Goal: Contribute content: Contribute content

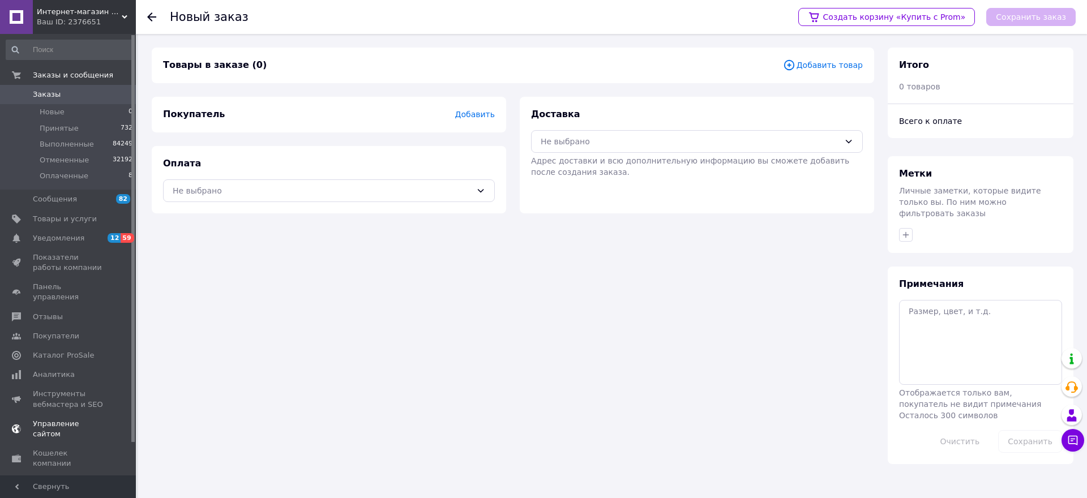
click at [54, 419] on span "Управление сайтом" at bounding box center [69, 429] width 72 height 20
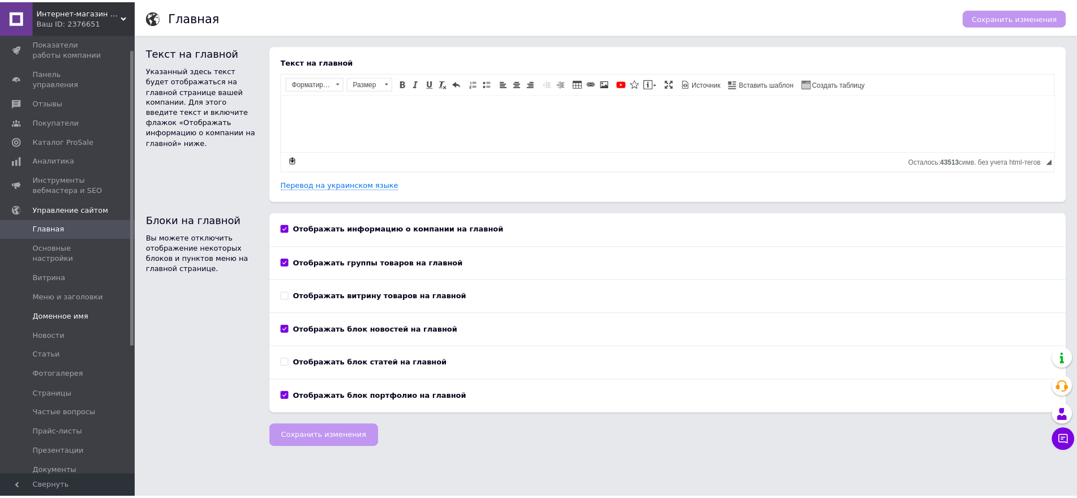
scroll to position [113, 0]
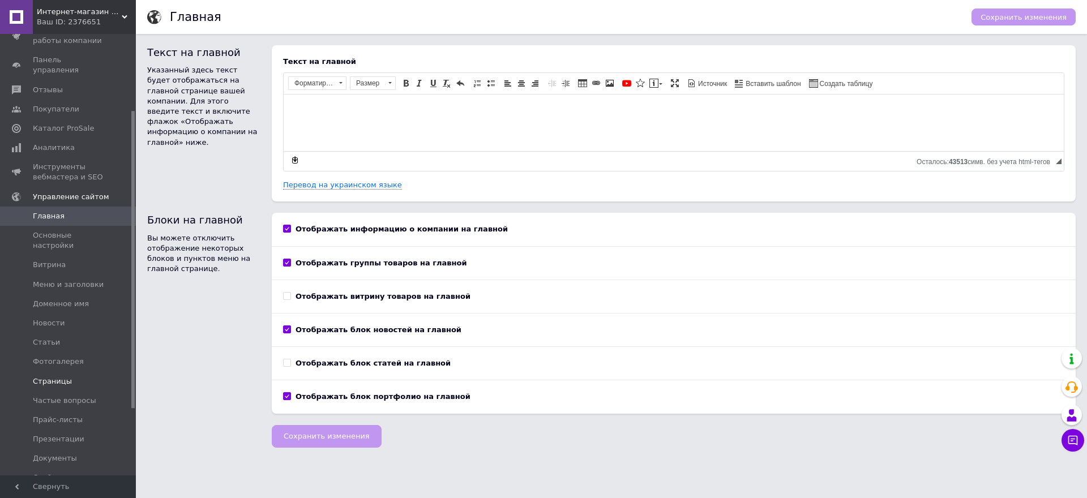
click at [59, 376] on span "Страницы" at bounding box center [52, 381] width 39 height 10
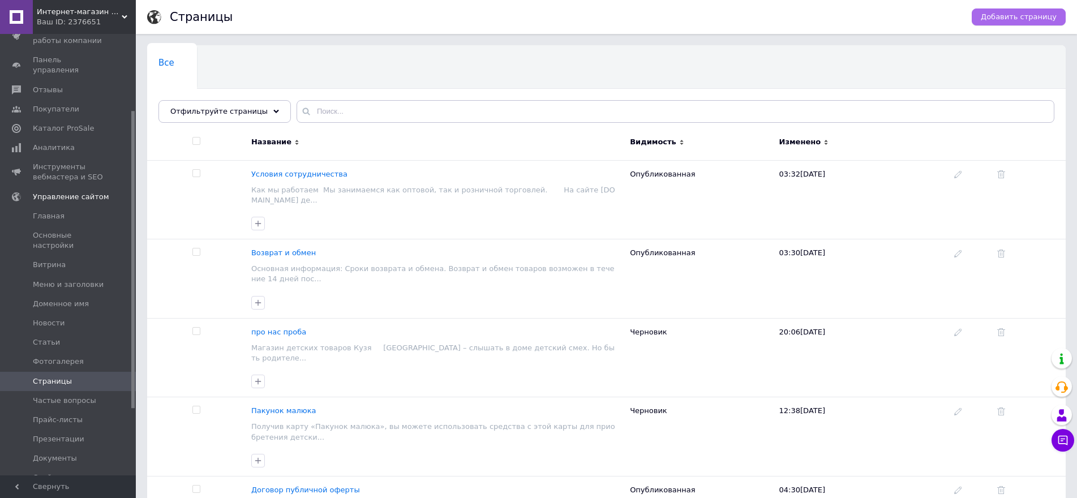
click at [1038, 18] on span "Добавить страницу" at bounding box center [1019, 17] width 76 height 10
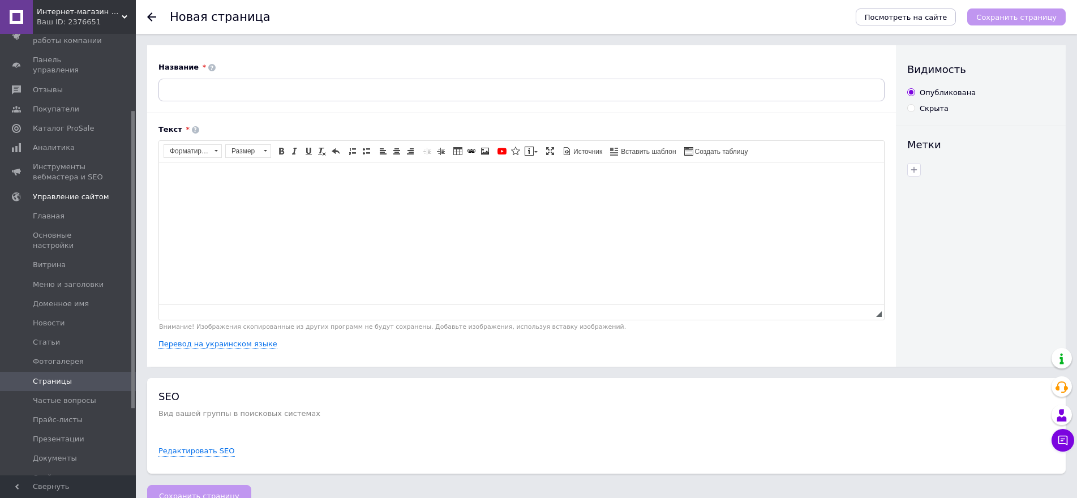
click at [913, 109] on input "Скрыта" at bounding box center [910, 107] width 7 height 7
radio input "true"
click at [584, 151] on span "Источник" at bounding box center [587, 152] width 31 height 10
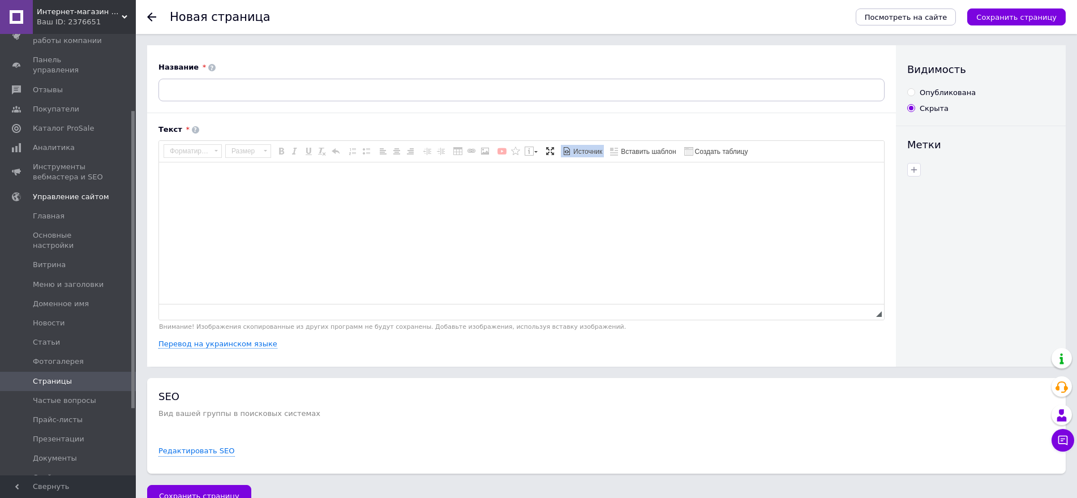
click at [204, 182] on textarea "Визуальный текстовый редактор, 9AE05E5D-01A6-4158-8A1E-7C1647FDC33C" at bounding box center [521, 232] width 725 height 141
paste textarea "<p><strong>«Новая почта»</strong></p> <ul> <li>В отделение / почтомат — от 80 г…"
type textarea "<p><strong>«Новая почта»</strong></p> <ul> <li>В отделение / почтомат — от 80 г…"
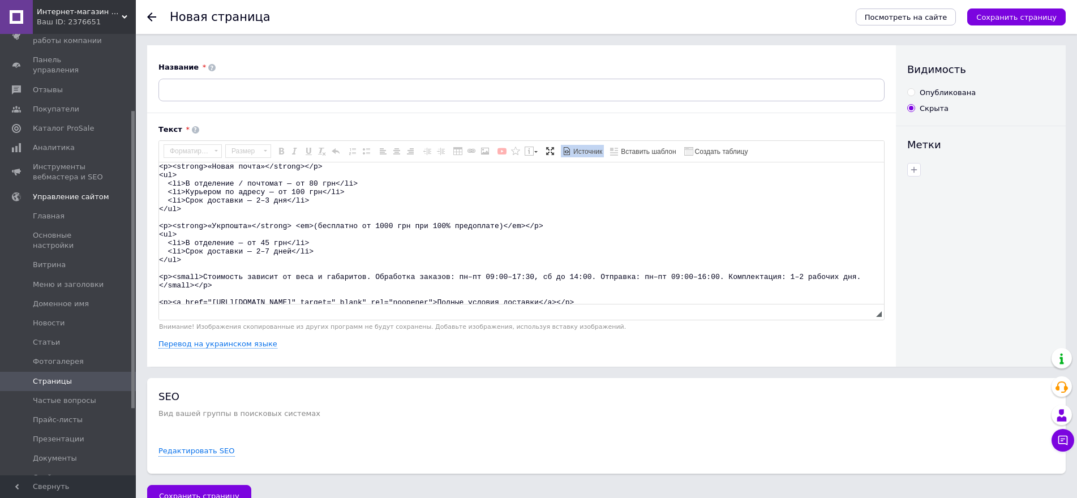
scroll to position [11, 0]
click at [587, 151] on span "Источник" at bounding box center [587, 152] width 31 height 10
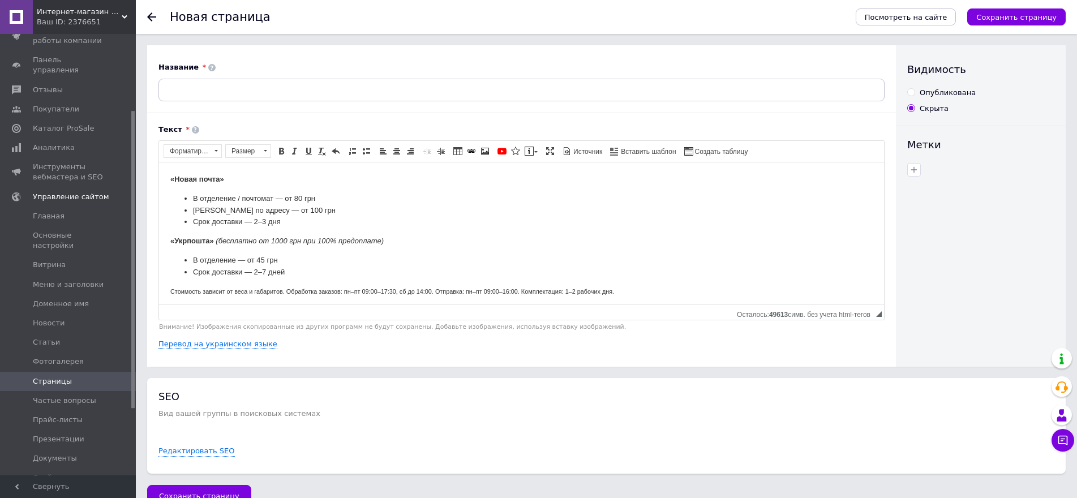
scroll to position [24, 0]
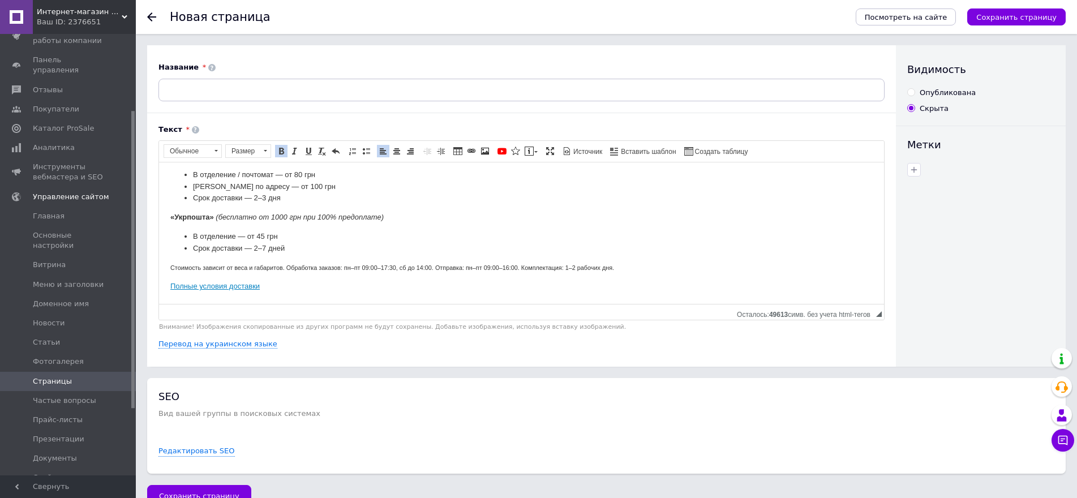
click at [208, 286] on link "Полные условия доставки" at bounding box center [214, 286] width 89 height 8
click at [322, 291] on p "Полные условия доставки" at bounding box center [521, 287] width 702 height 12
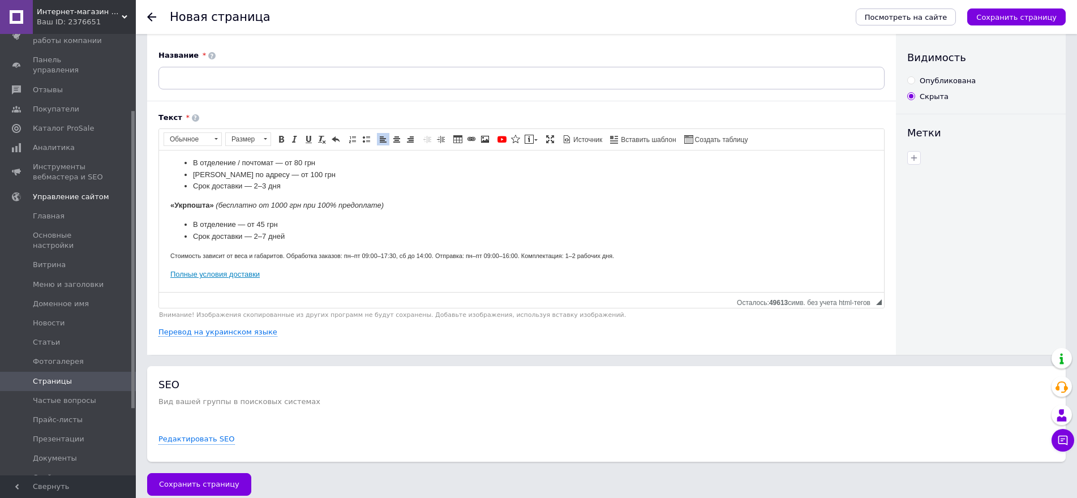
scroll to position [23, 0]
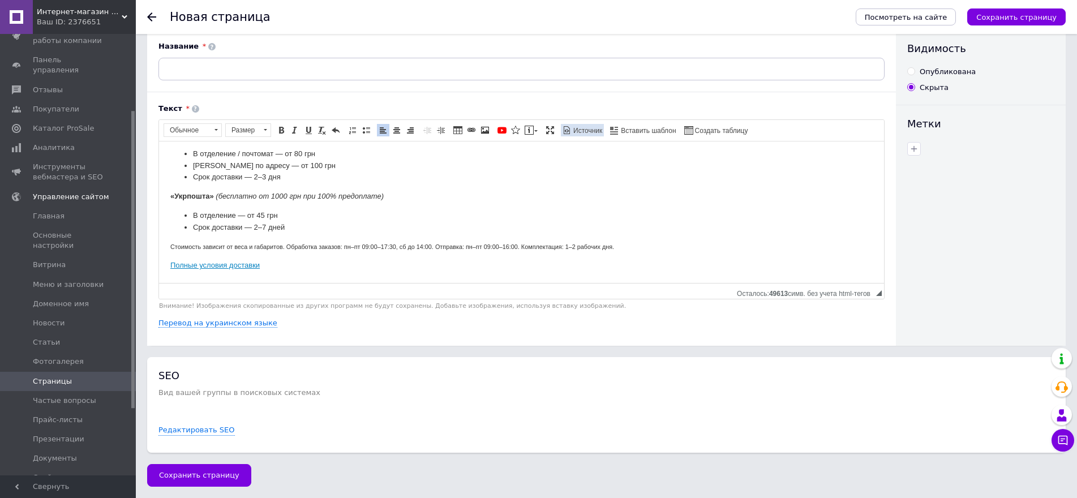
click at [576, 127] on span "Источник" at bounding box center [587, 131] width 31 height 10
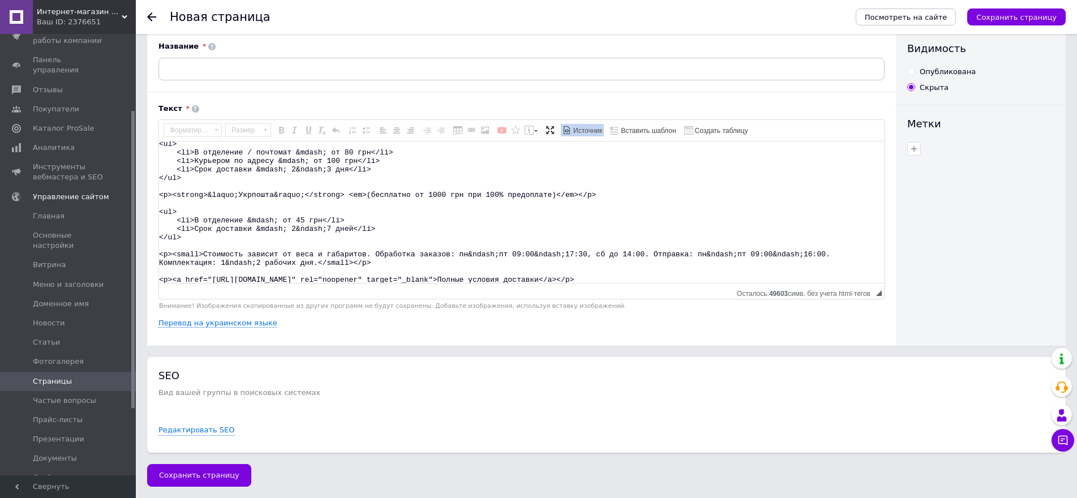
scroll to position [28, 0]
click at [713, 269] on textarea "<p><strong>&laquo;Новая почта&raquo;</strong></p> <ul> <li>В отделение / почтом…" at bounding box center [521, 211] width 725 height 141
paste textarea "<ul> <li><strong>Наложенный платёж (Новая почта / Укрпошта)</strong> — комиссия…"
type textarea "<l><ipsumd>&sitam;Conse adipi&elits;</doeius></t> <in> <ut>L etdolorem / aliqua…"
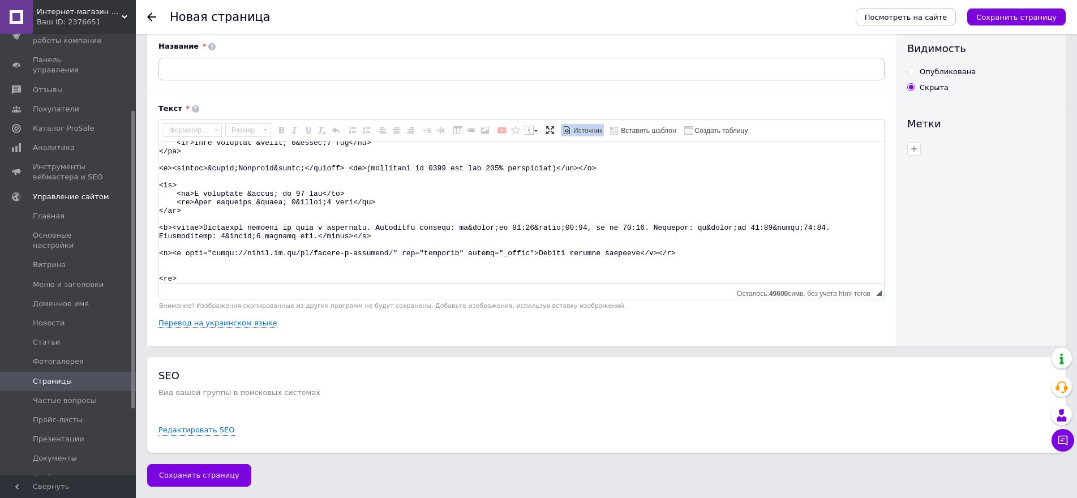
scroll to position [130, 0]
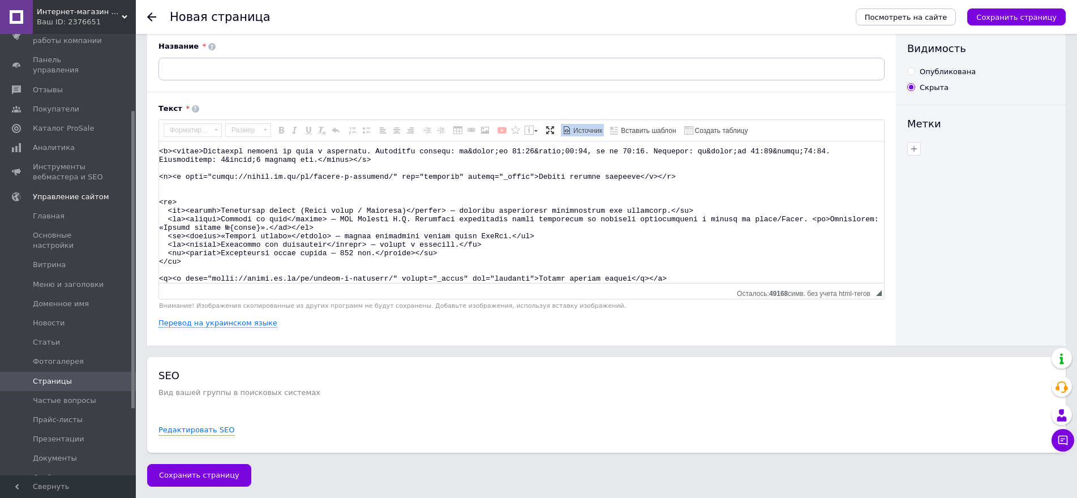
click at [586, 128] on span "Источник" at bounding box center [587, 131] width 31 height 10
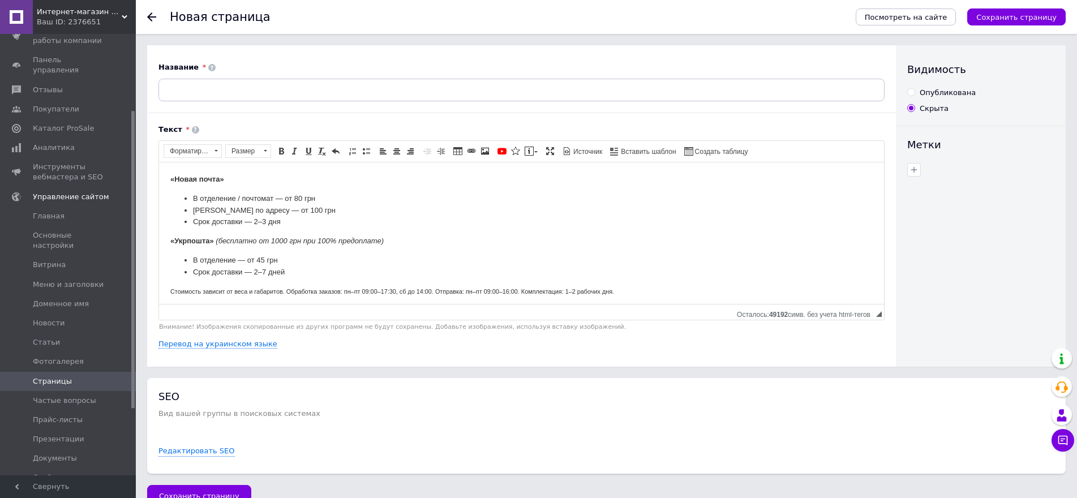
scroll to position [23, 0]
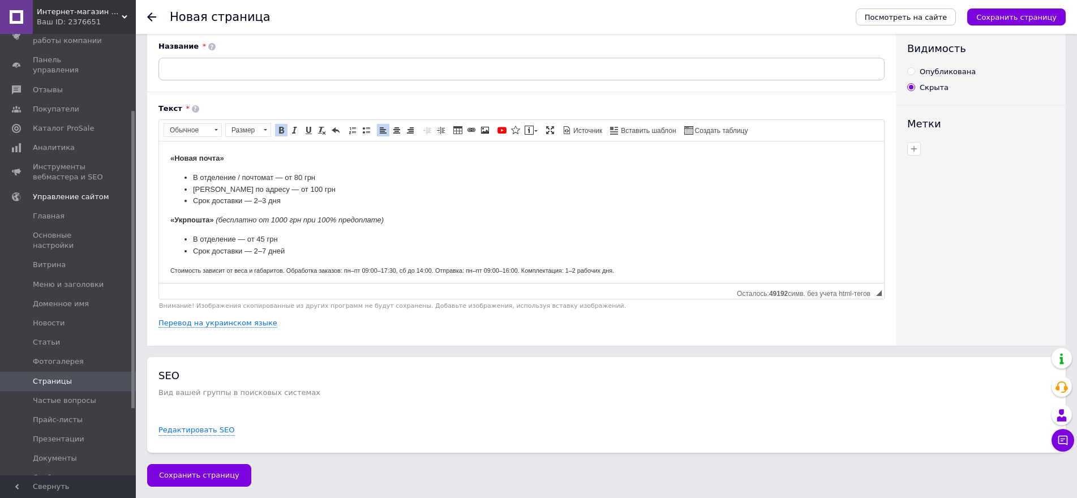
click at [423, 196] on li "Срок доставки — 2–3 дня" at bounding box center [521, 201] width 657 height 12
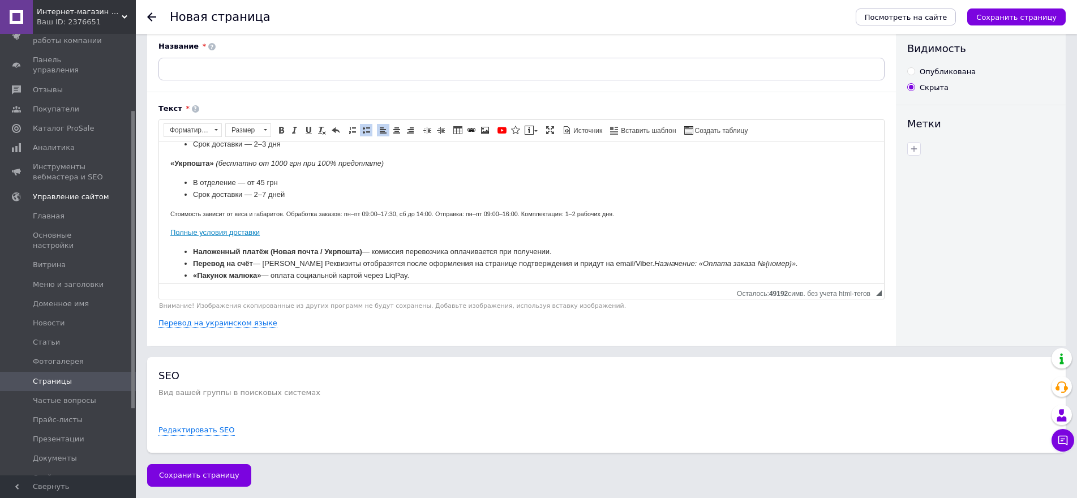
scroll to position [0, 0]
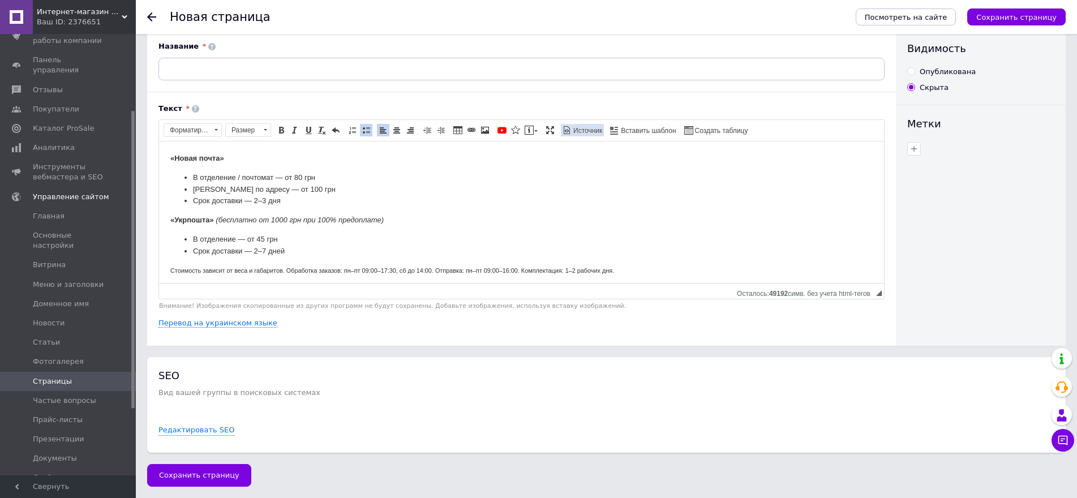
click at [592, 130] on span "Источник" at bounding box center [587, 131] width 31 height 10
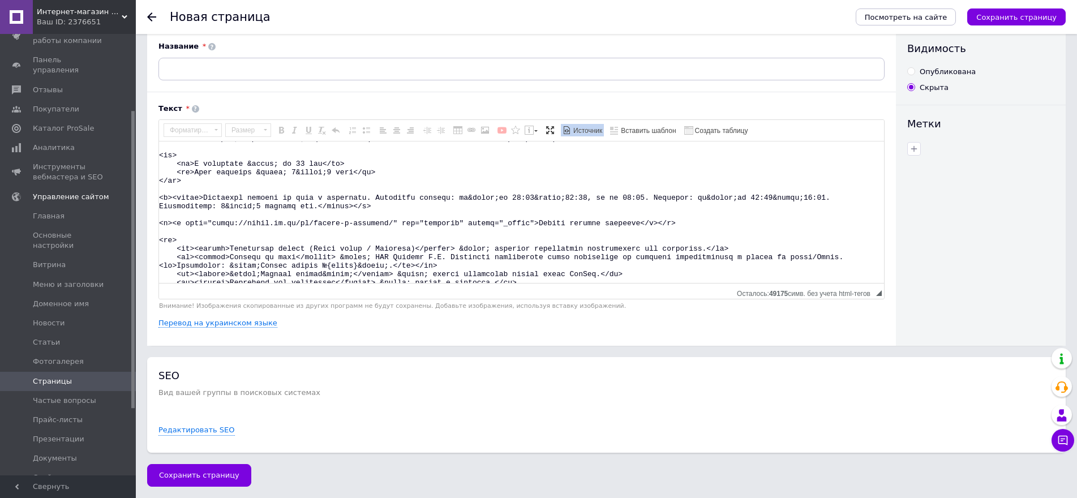
scroll to position [122, 0]
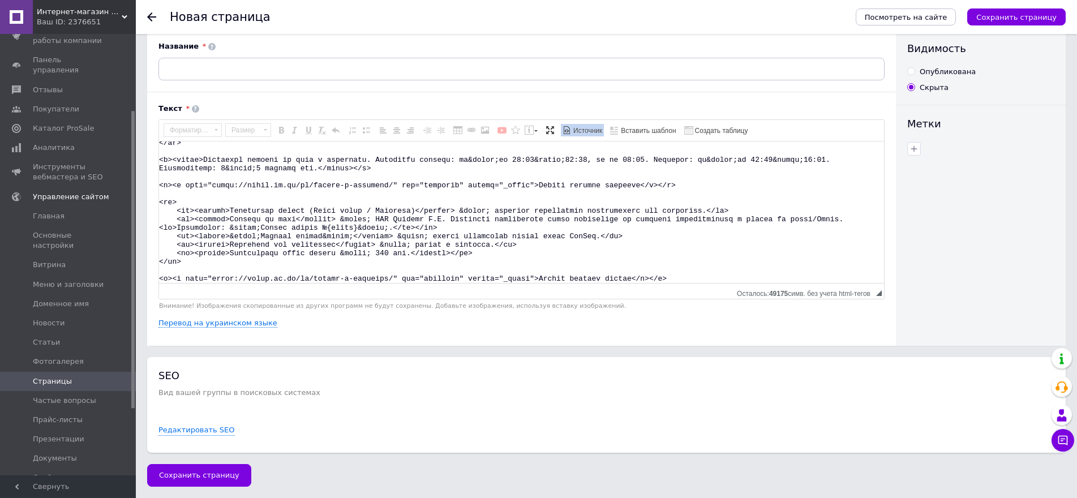
click at [697, 268] on textarea "Визуальный текстовый редактор, 9AE05E5D-01A6-4158-8A1E-7C1647FDC33C" at bounding box center [521, 211] width 725 height 141
paste textarea "<!-- LOREM: IP Dolorsit amet --> <con ad="el-sedd-ei"> <tem incid="utla"> <etd …"
type textarea "<l><ipsumd>&sitam;Conse adipi&elits;</doeius></t> <in> <ut>L etdolorem / aliqua…"
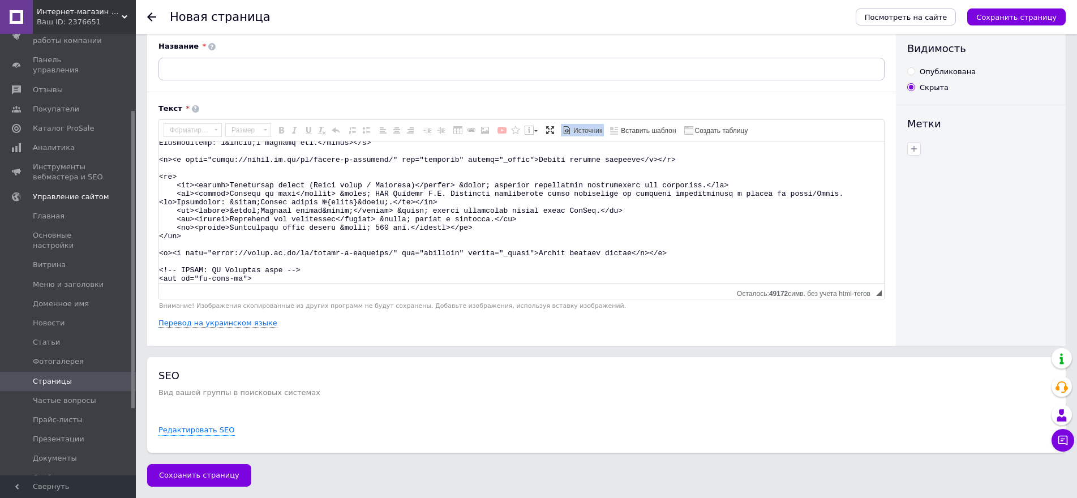
scroll to position [453, 0]
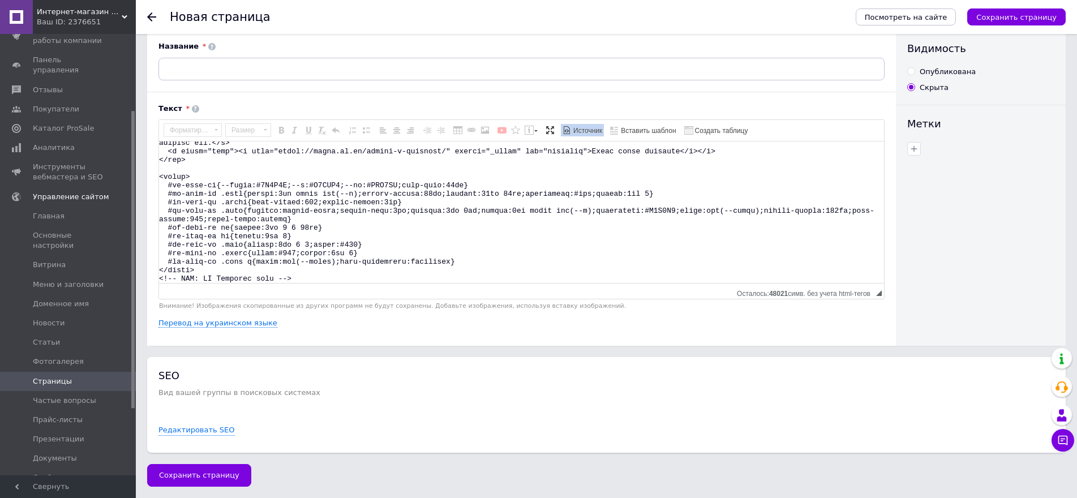
click at [591, 132] on span "Источник" at bounding box center [587, 131] width 31 height 10
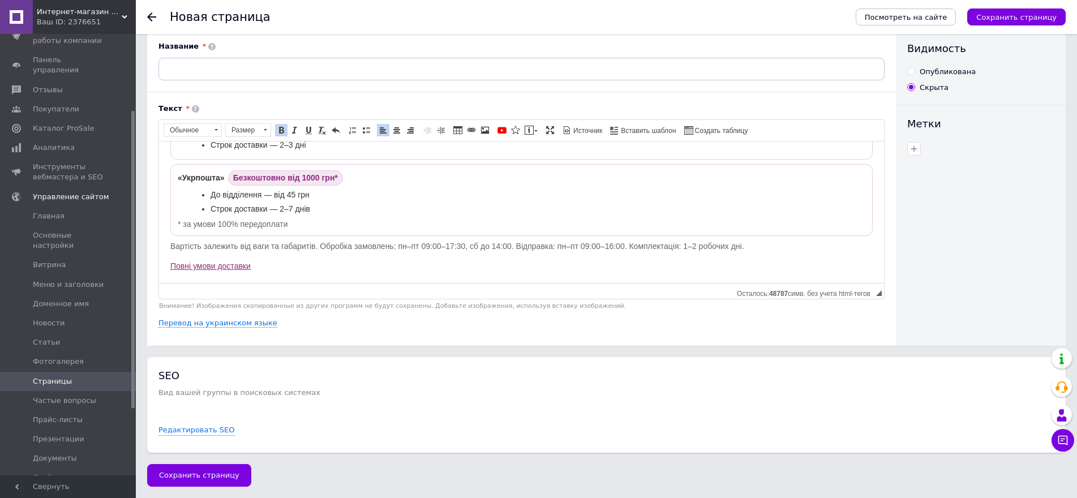
scroll to position [299, 0]
click at [578, 128] on span "Источник" at bounding box center [587, 131] width 31 height 10
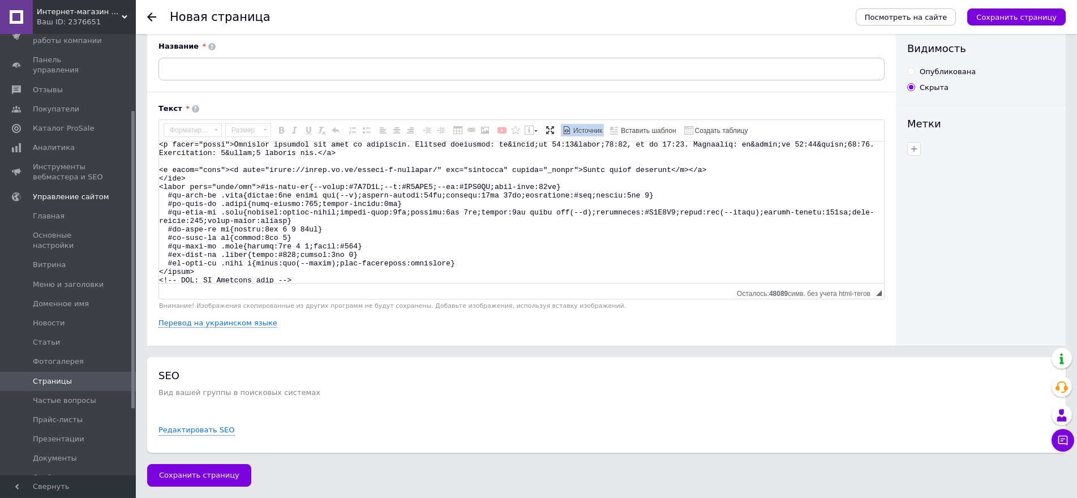
scroll to position [461, 0]
click at [328, 274] on textarea "Визуальный текстовый редактор, 9AE05E5D-01A6-4158-8A1E-7C1647FDC33C" at bounding box center [521, 211] width 725 height 141
click at [183, 278] on textarea "Визуальный текстовый редактор, 9AE05E5D-01A6-4158-8A1E-7C1647FDC33C" at bounding box center [521, 211] width 725 height 141
paste textarea "<!-- LOREM: IP Dolorsi amet --> <con ad="el-sed-do"> <ei tempo="inci"> <ut><l>E…"
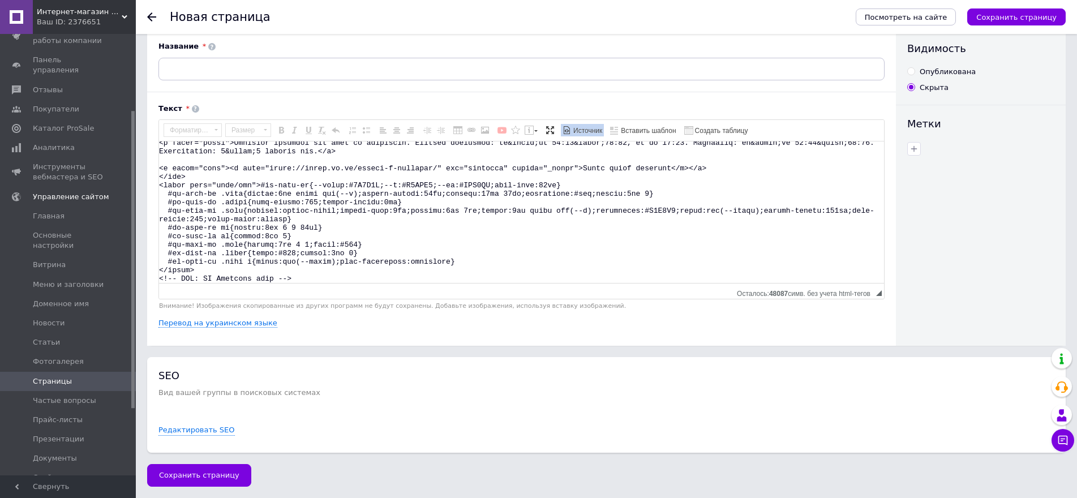
type textarea "<l><ipsumd>&sitam;Conse adipi&elits;</doeius></t> <in> <ut>L etdolorem / aliqua…"
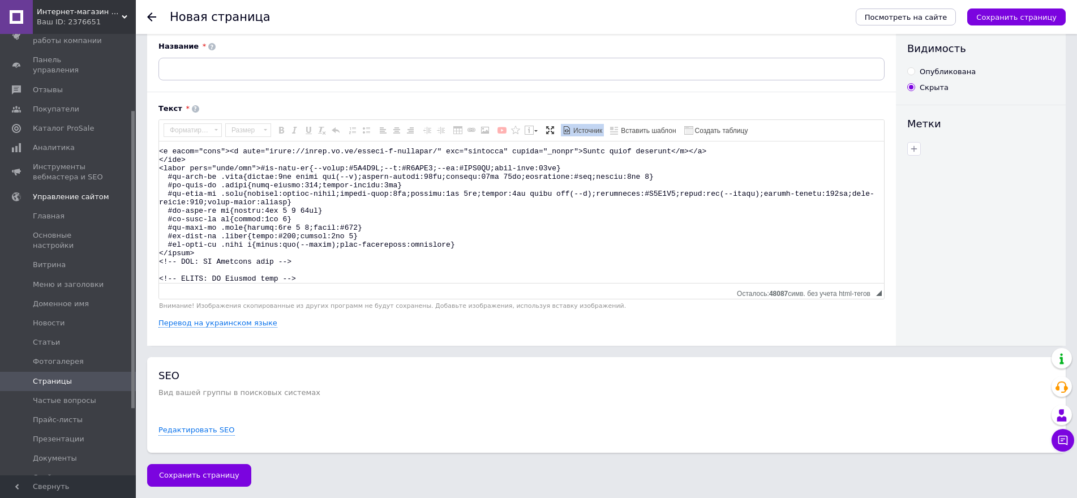
scroll to position [648, 0]
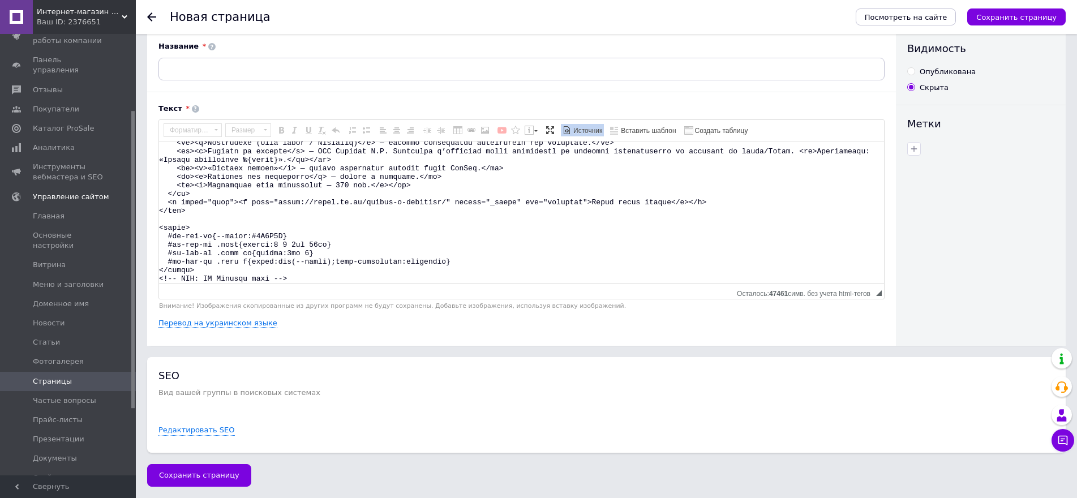
click at [587, 127] on span "Источник" at bounding box center [587, 131] width 31 height 10
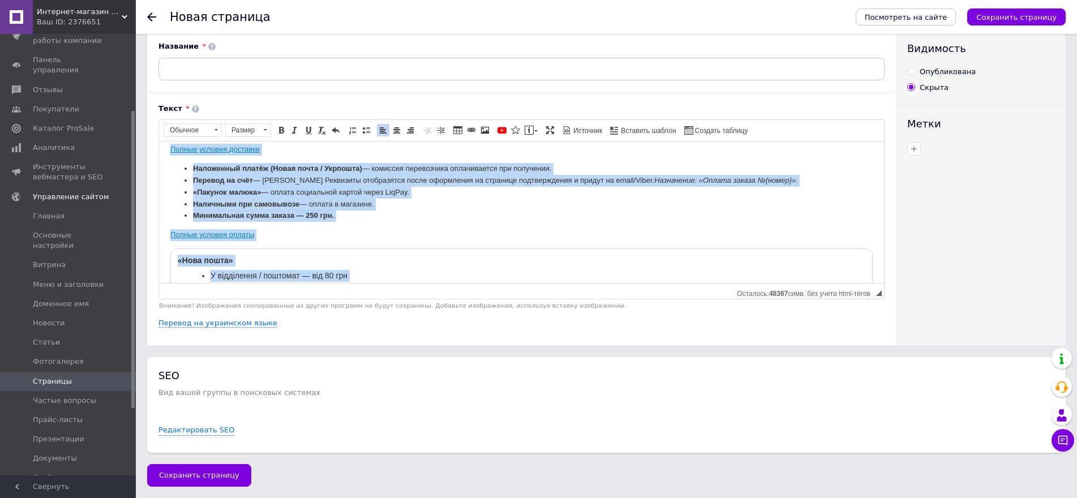
scroll to position [0, 0]
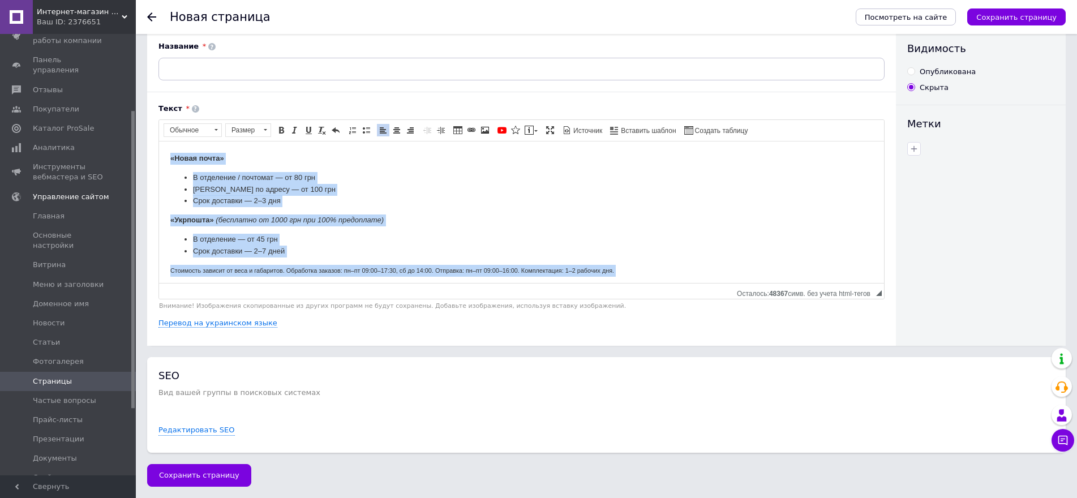
drag, startPoint x: 298, startPoint y: 277, endPoint x: 321, endPoint y: 231, distance: 51.4
click at [162, 141] on html "«Новая почта» В отделение / почтомат — от 80 грн Курьером по адресу — от 100 гр…" at bounding box center [521, 417] width 725 height 552
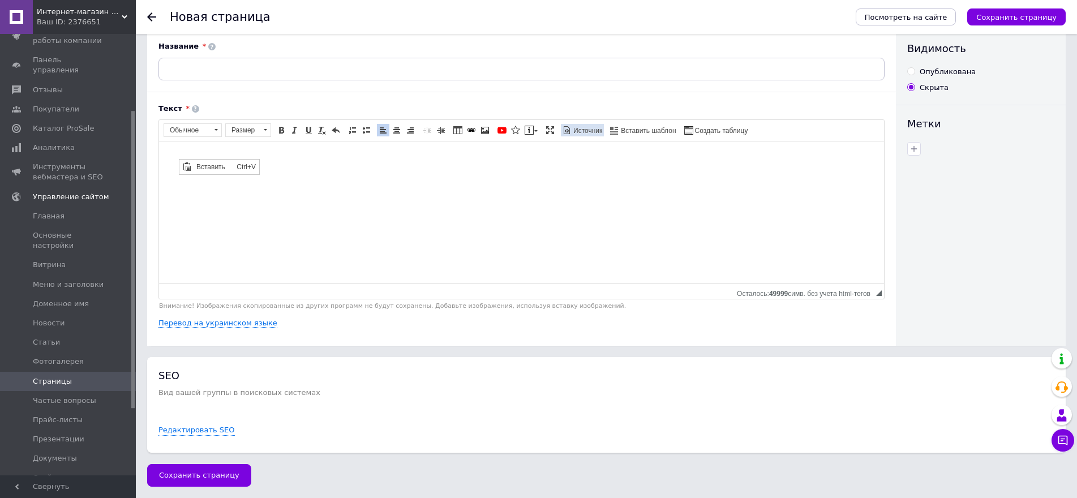
click at [582, 131] on span "Источник" at bounding box center [587, 131] width 31 height 10
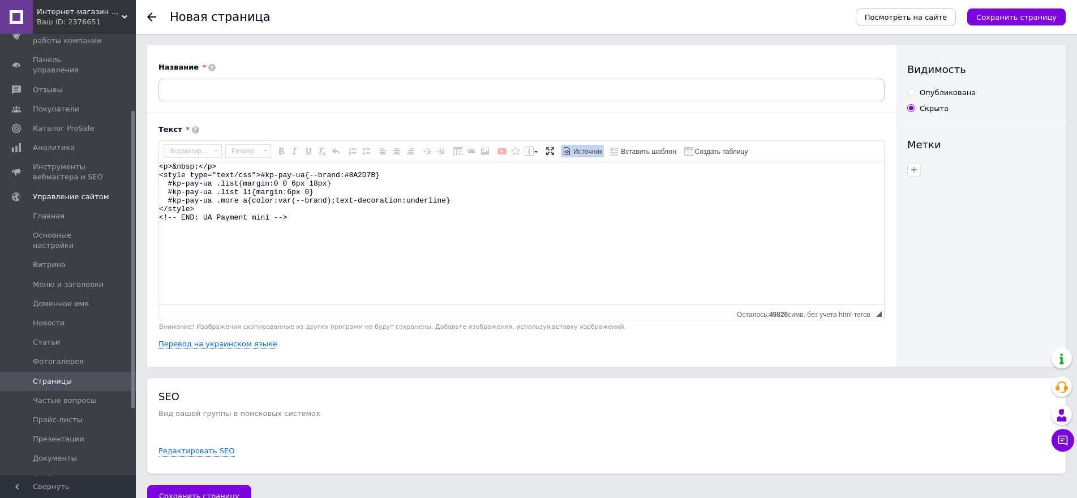
click at [589, 152] on span "Источник" at bounding box center [587, 152] width 31 height 10
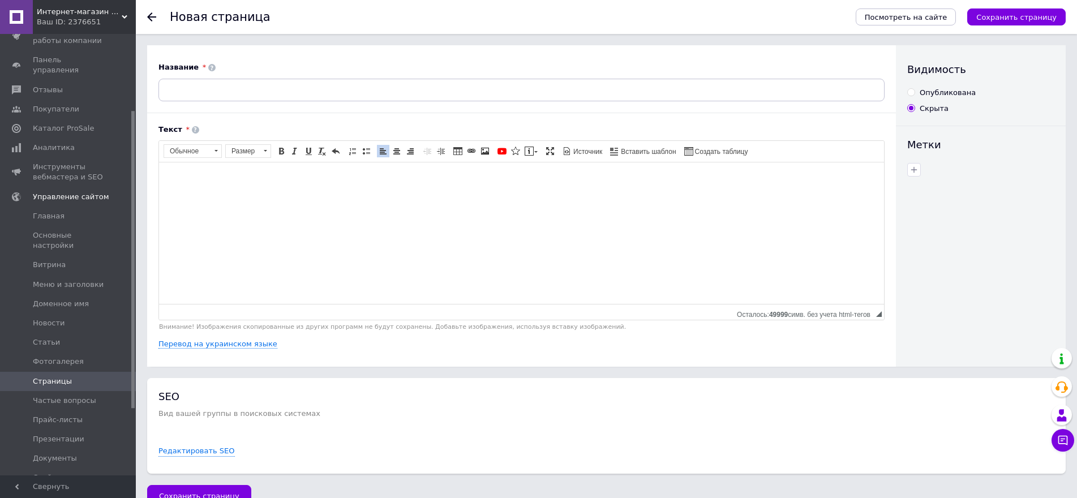
click at [533, 197] on html at bounding box center [521, 179] width 725 height 35
click at [583, 157] on span "Источник" at bounding box center [587, 152] width 31 height 10
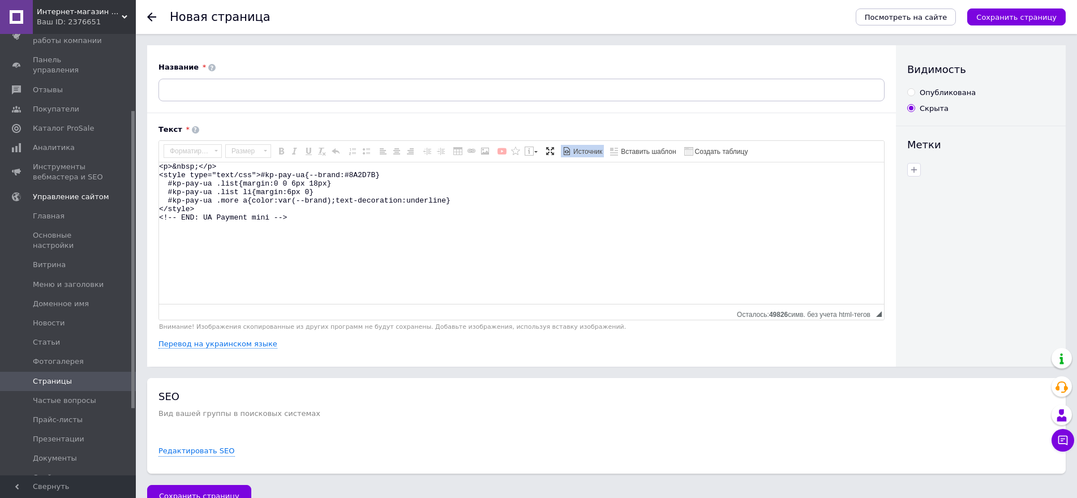
drag, startPoint x: 308, startPoint y: 221, endPoint x: 156, endPoint y: 166, distance: 161.8
click at [156, 166] on div "Название Текст Rich Text Editor, 9AE05E5D-01A6-4158-8A1E-7C1647FDC33C Панели ин…" at bounding box center [521, 205] width 749 height 321
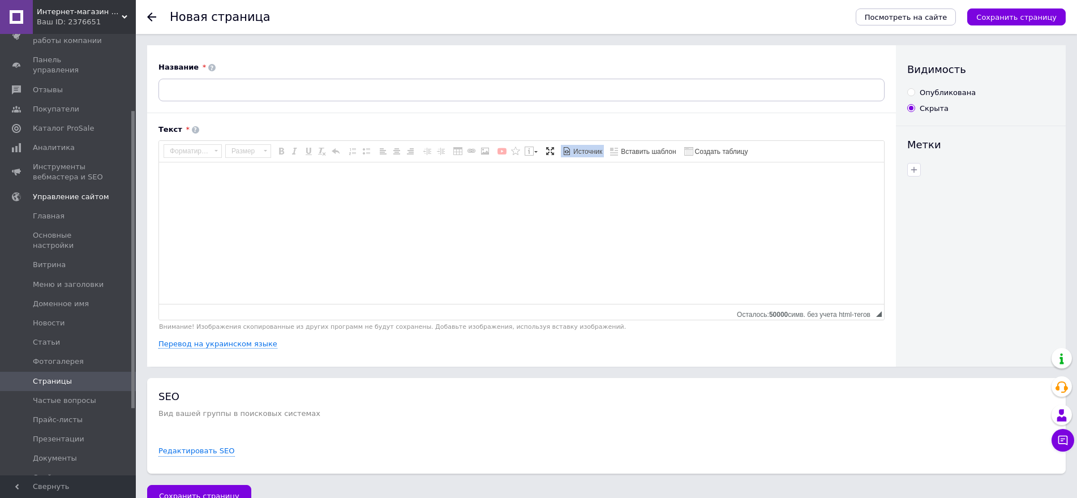
click at [211, 182] on textarea "Визуальный текстовый редактор, 9AE05E5D-01A6-4158-8A1E-7C1647FDC33C" at bounding box center [521, 232] width 725 height 141
paste textarea "<!-- LOREM: IP Dolorsi amet --> <con ad="el-sed-do"> <ei tempo="inci"> <ut><l>E…"
type textarea "<!-- LOREM: IP Dolorsi amet --> <con ad="el-sed-do"> <ei tempo="inci"> <ut><l>E…"
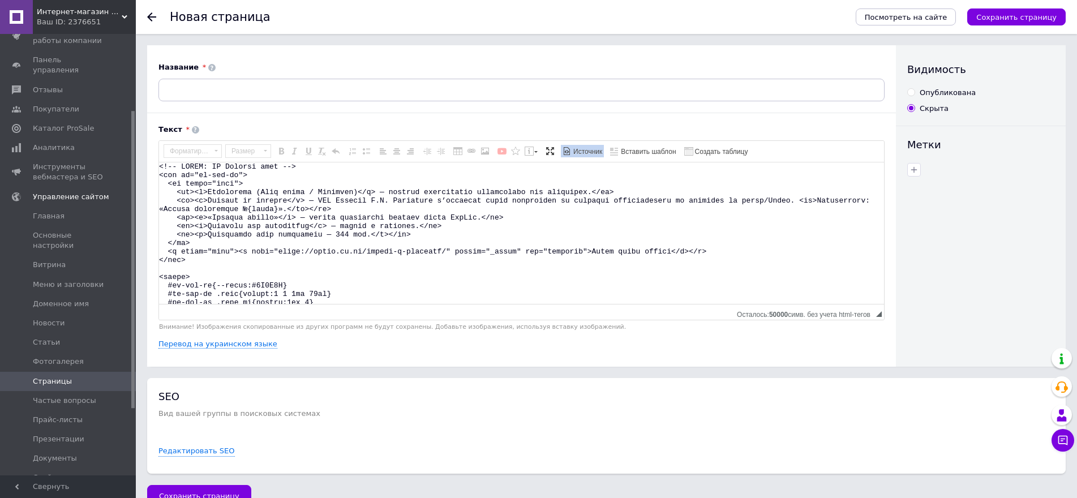
scroll to position [37, 0]
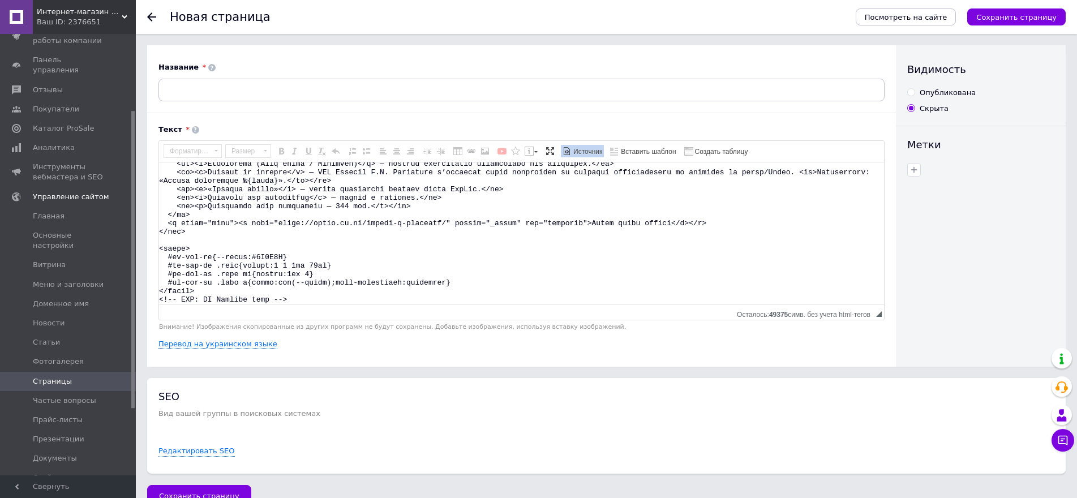
click at [582, 153] on span "Источник" at bounding box center [587, 152] width 31 height 10
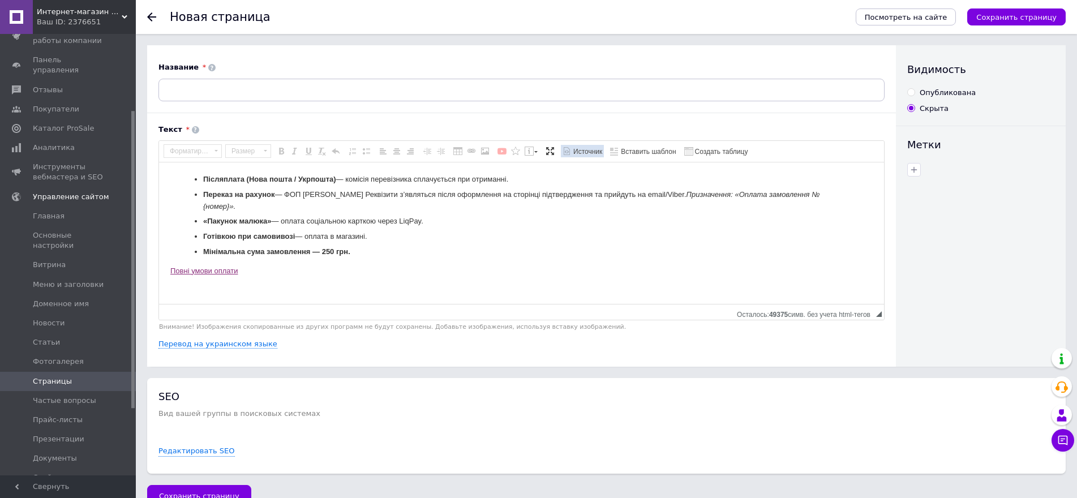
scroll to position [0, 0]
click at [578, 151] on span "Источник" at bounding box center [587, 152] width 31 height 10
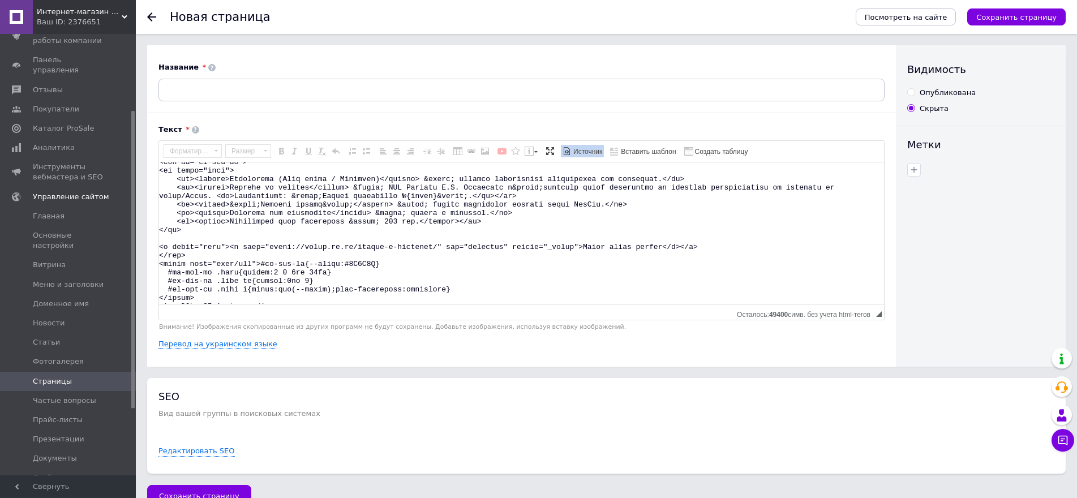
scroll to position [20, 0]
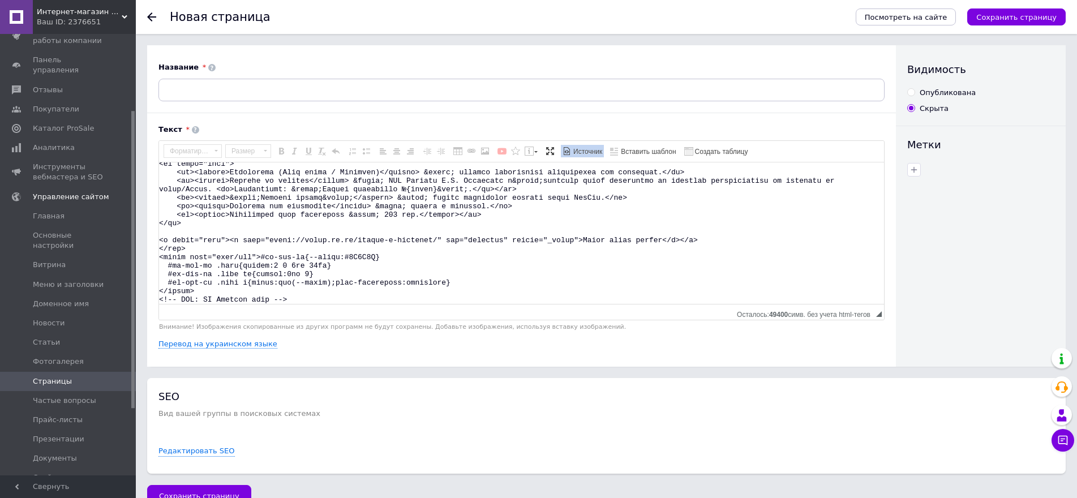
click at [332, 303] on textarea "Визуальный текстовый редактор, 9AE05E5D-01A6-4158-8A1E-7C1647FDC33C" at bounding box center [521, 232] width 725 height 141
click at [207, 292] on textarea "Визуальный текстовый редактор, 9AE05E5D-01A6-4158-8A1E-7C1647FDC33C" at bounding box center [521, 232] width 725 height 141
paste textarea "<!-- LOREM: IP Dolorsi amet --> <con ad="el-sed-do"> <ei tempo="inci"> <ut><l>E…"
type textarea "<!-- LOREM: IP Dolorsi amet --> <con ad="el-sed-do"> <ei tempo="inci"> <ut><lab…"
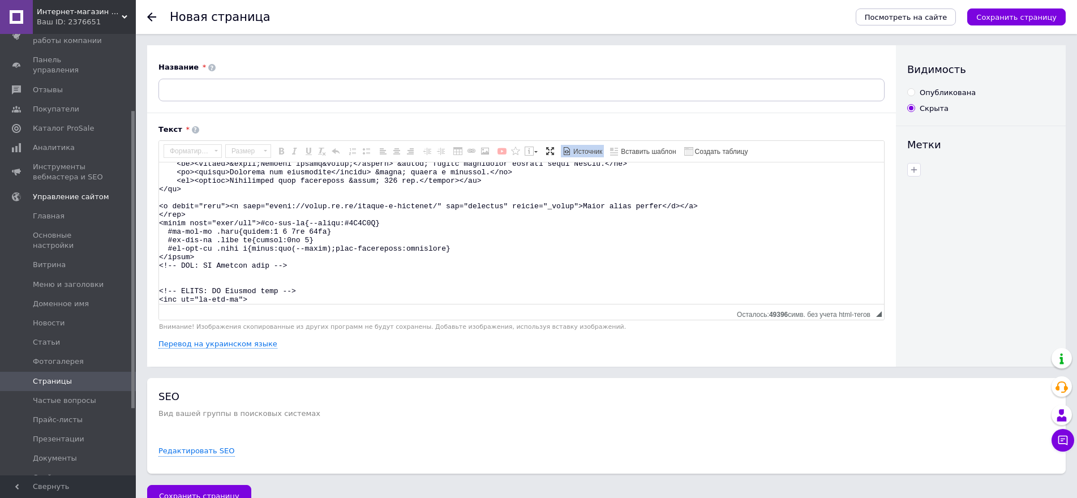
scroll to position [215, 0]
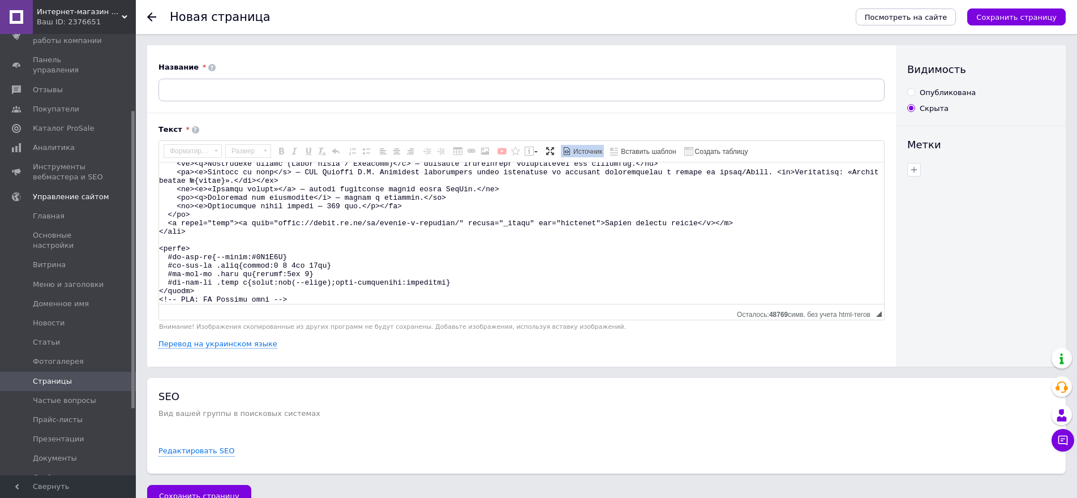
click at [578, 154] on span "Источник" at bounding box center [587, 152] width 31 height 10
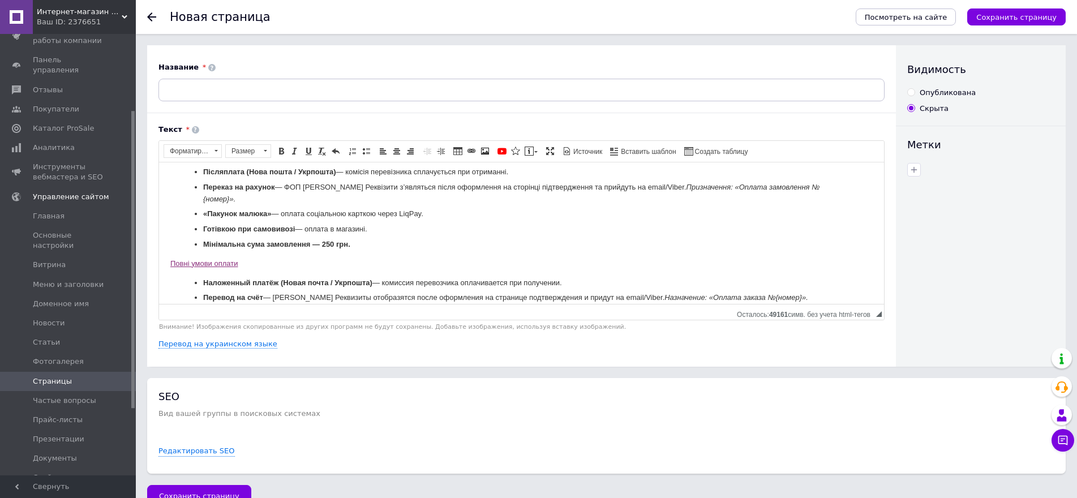
scroll to position [0, 0]
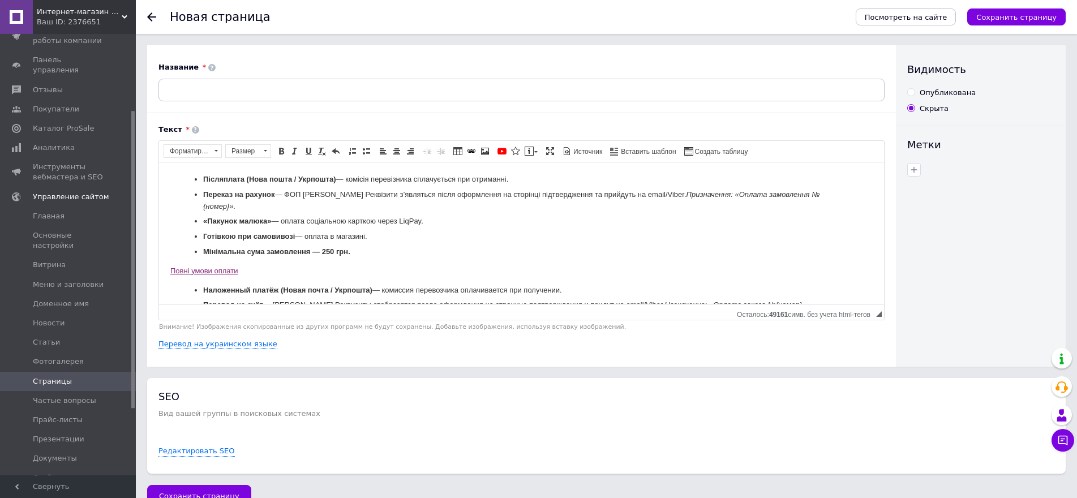
click at [203, 267] on link "Повні умови оплати" at bounding box center [203, 271] width 67 height 8
click at [365, 265] on p "Повні умови оплати" at bounding box center [521, 271] width 702 height 12
click at [589, 152] on span "Источник" at bounding box center [587, 152] width 31 height 10
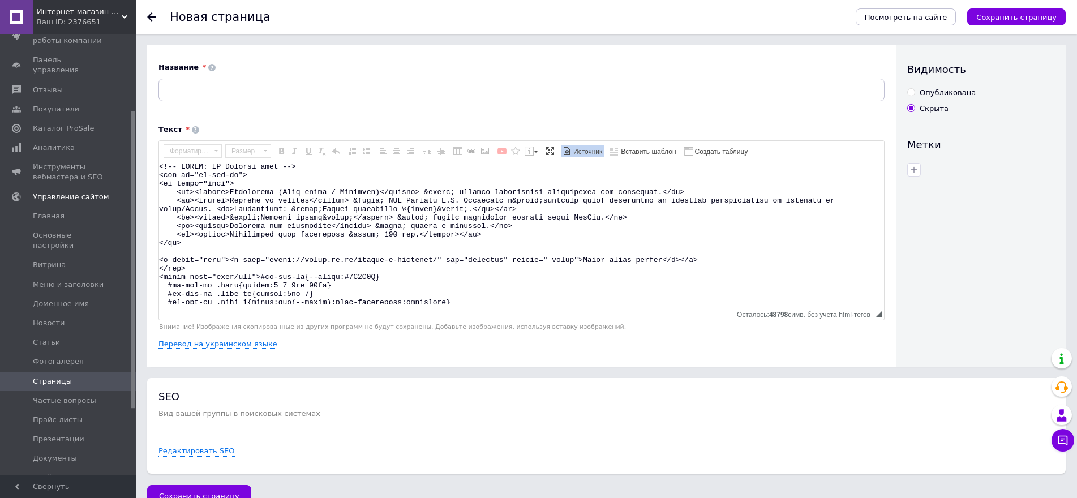
drag, startPoint x: 317, startPoint y: 299, endPoint x: 152, endPoint y: 165, distance: 213.3
click at [152, 165] on div "Название Текст Післяплата (Нова пошта / Укрпошта) — комісія перевізника сплачує…" at bounding box center [521, 205] width 749 height 321
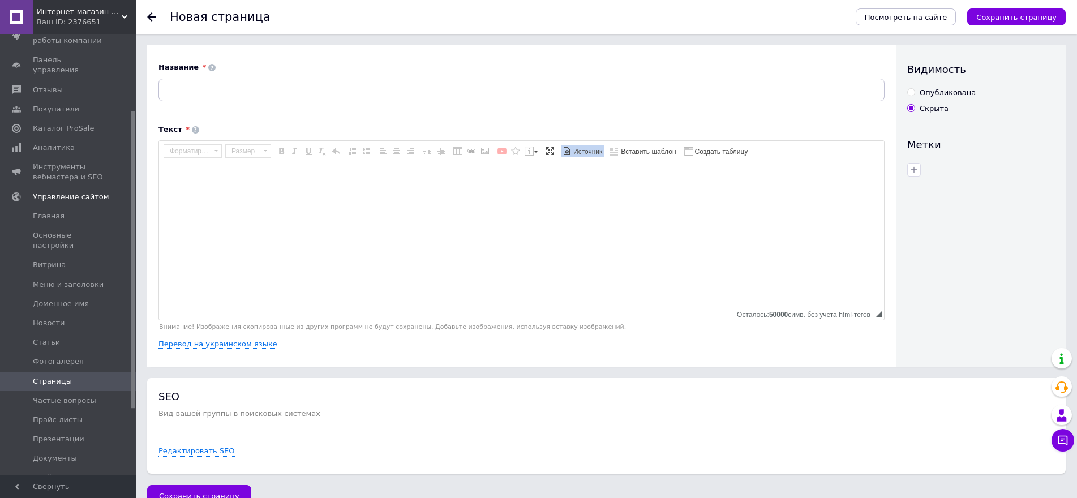
paste textarea "<!-- LOREM: IP Dolorsit amet --> <con ad="el-sedd-ei"> <tem incid="utla"> <etd …"
type textarea "<!-- LOREM: IP Dolorsit amet --> <con ad="el-sedd-ei"> <tem incid="utla"> <etd …"
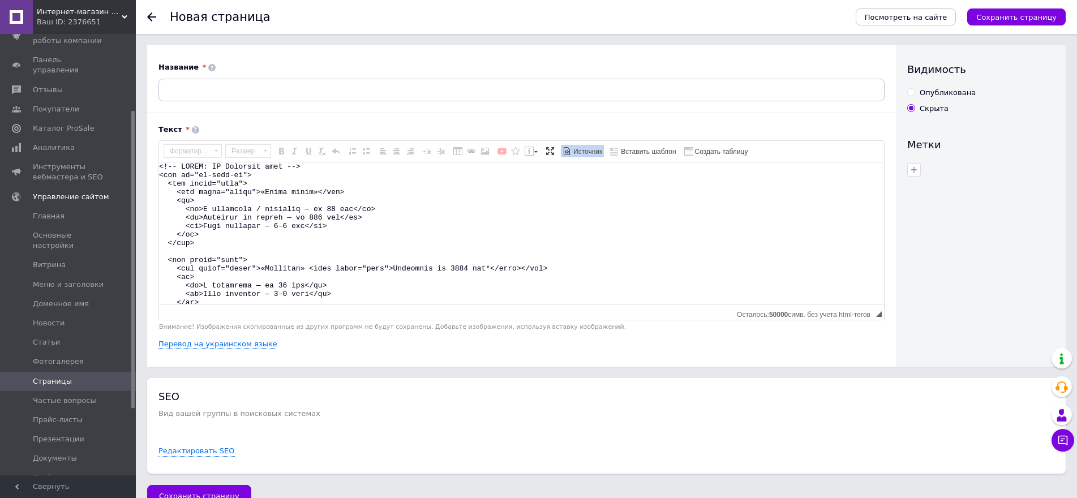
click at [200, 242] on textarea "Визуальный текстовый редактор, 9AE05E5D-01A6-4158-8A1E-7C1647FDC33C" at bounding box center [521, 232] width 725 height 141
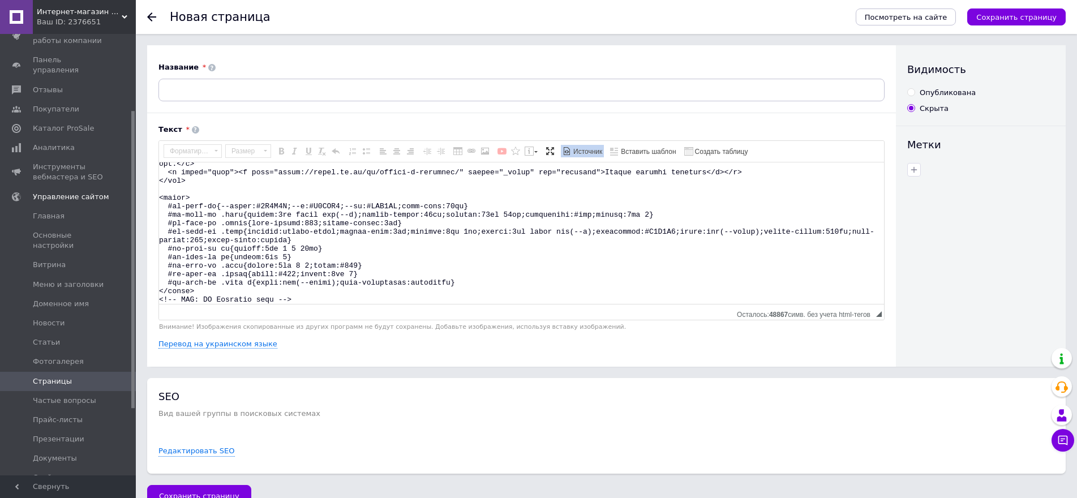
click at [585, 152] on span "Источник" at bounding box center [587, 152] width 31 height 10
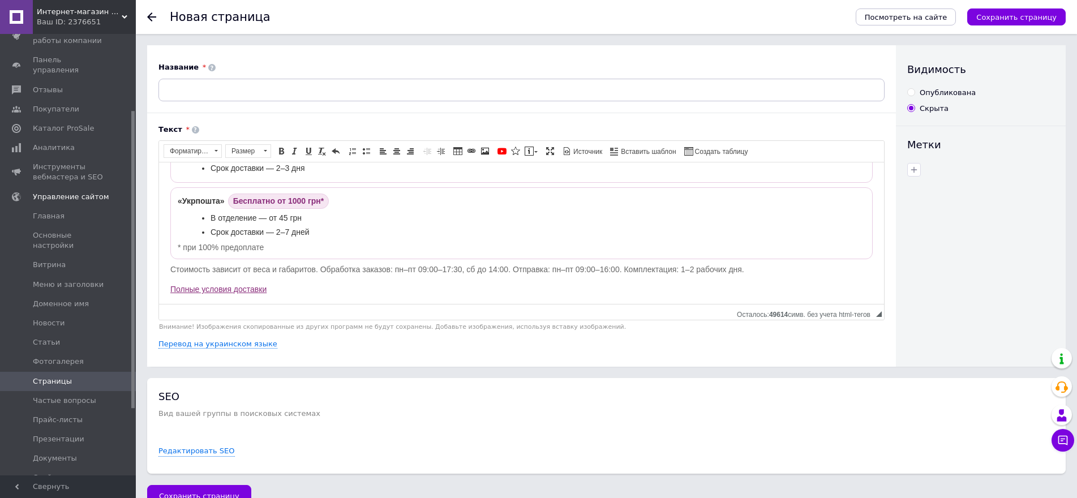
scroll to position [63, 0]
click at [578, 151] on span "Источник" at bounding box center [587, 152] width 31 height 10
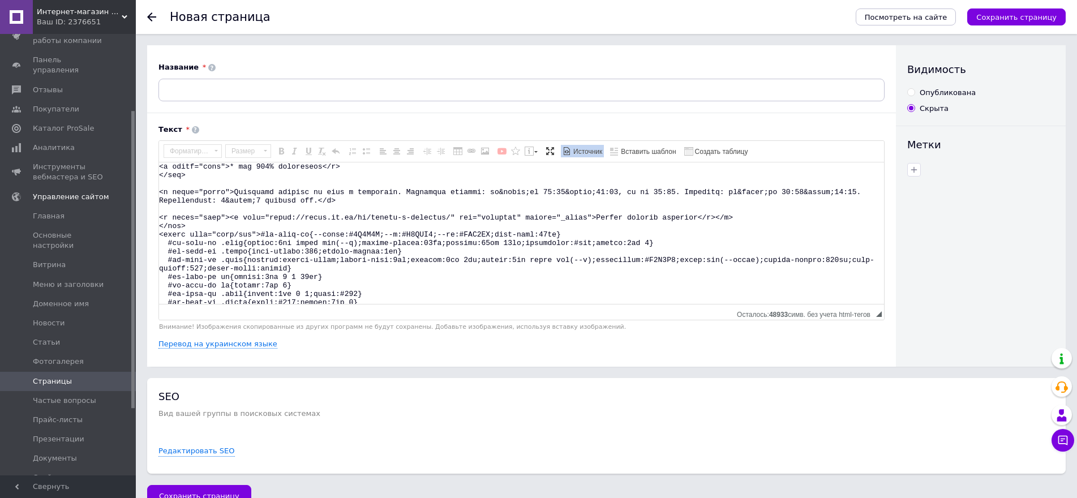
scroll to position [198, 0]
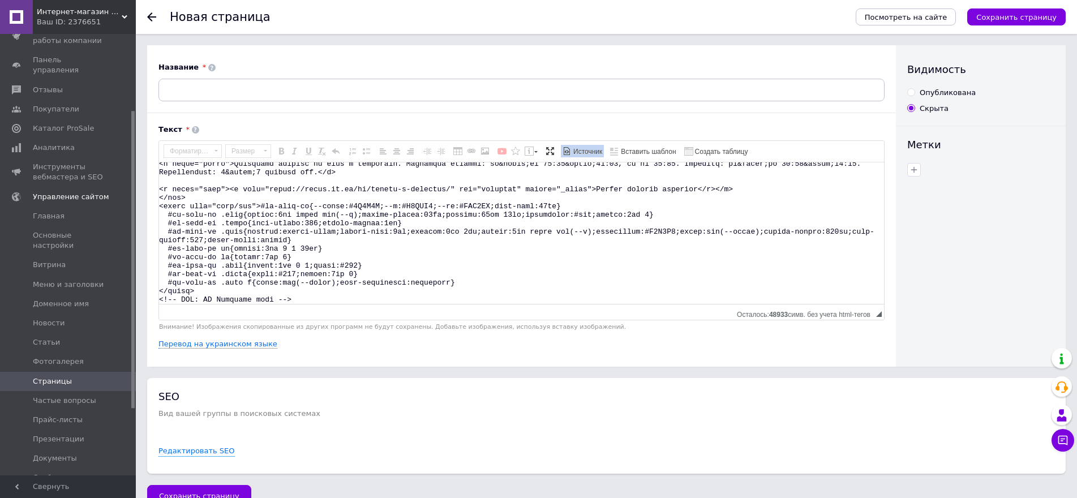
click at [320, 299] on textarea "Визуальный текстовый редактор, 9AE05E5D-01A6-4158-8A1E-7C1647FDC33C" at bounding box center [521, 232] width 725 height 141
paste textarea "<!-- LOREM: IP Dolorsit amet --> <con ad="el-sedd-ei"> <tem incid="utla"> <etd …"
type textarea "<!-- LOREM: IP Dolorsit amet --> <con ad="el-sedd-ei"> <tem incid="utla"> <etd …"
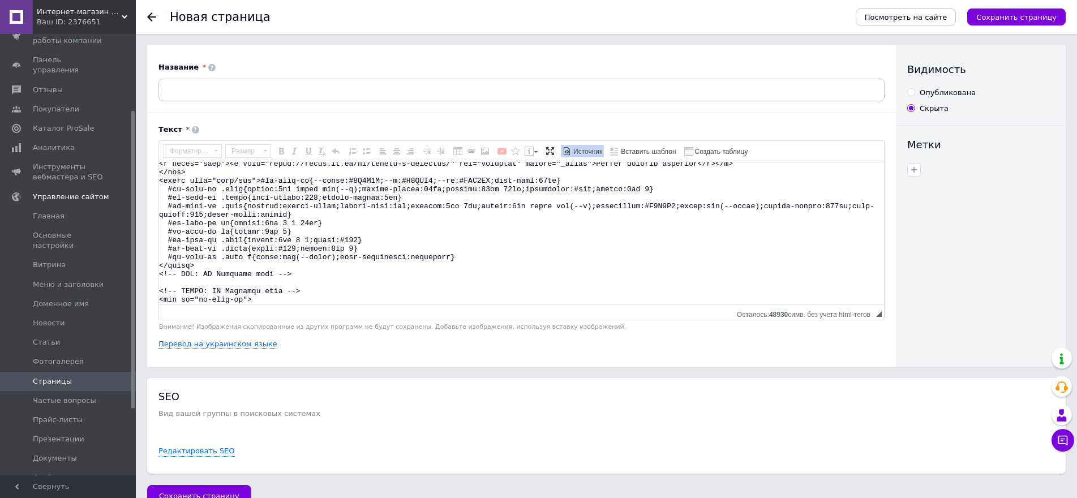
scroll to position [538, 0]
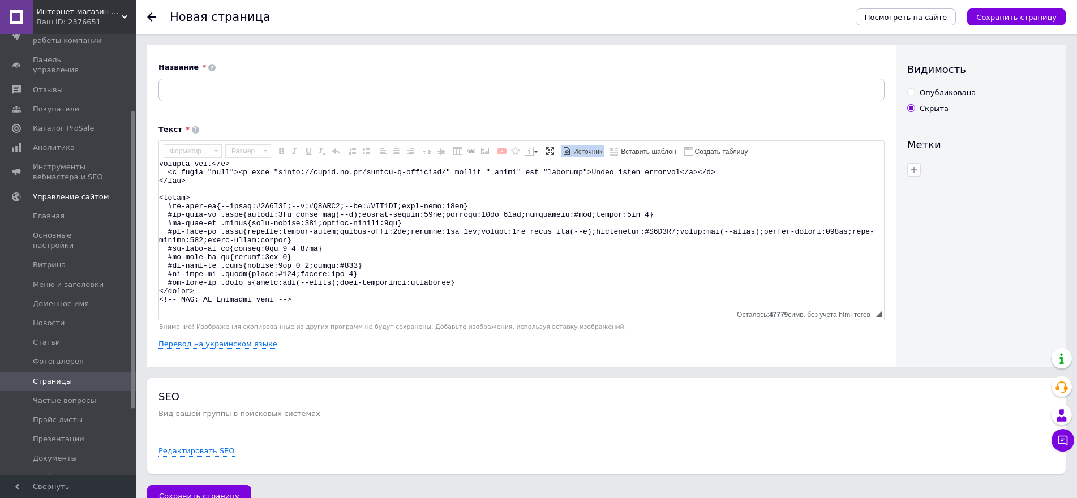
click at [594, 149] on span "Источник" at bounding box center [587, 152] width 31 height 10
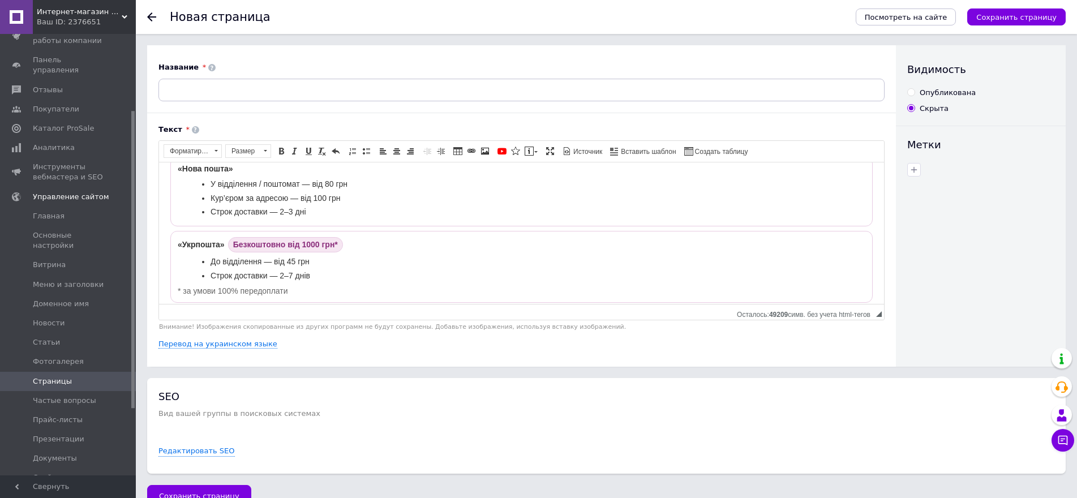
scroll to position [226, 0]
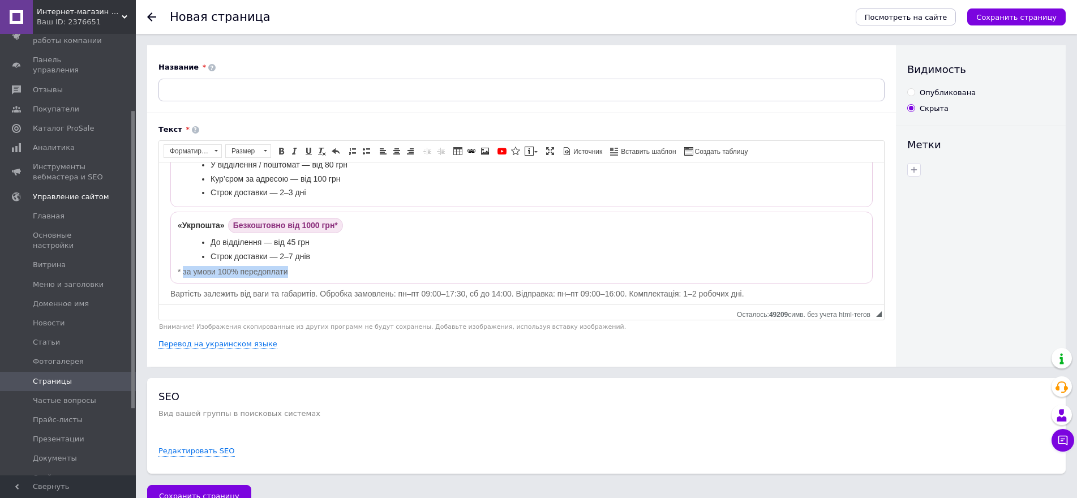
drag, startPoint x: 300, startPoint y: 273, endPoint x: 184, endPoint y: 275, distance: 115.5
click at [184, 275] on p "* за умови 100% передоплати" at bounding box center [522, 272] width 688 height 12
click at [225, 298] on span "Копировать" at bounding box center [223, 298] width 48 height 14
copy p "за умови 100% передоплати"
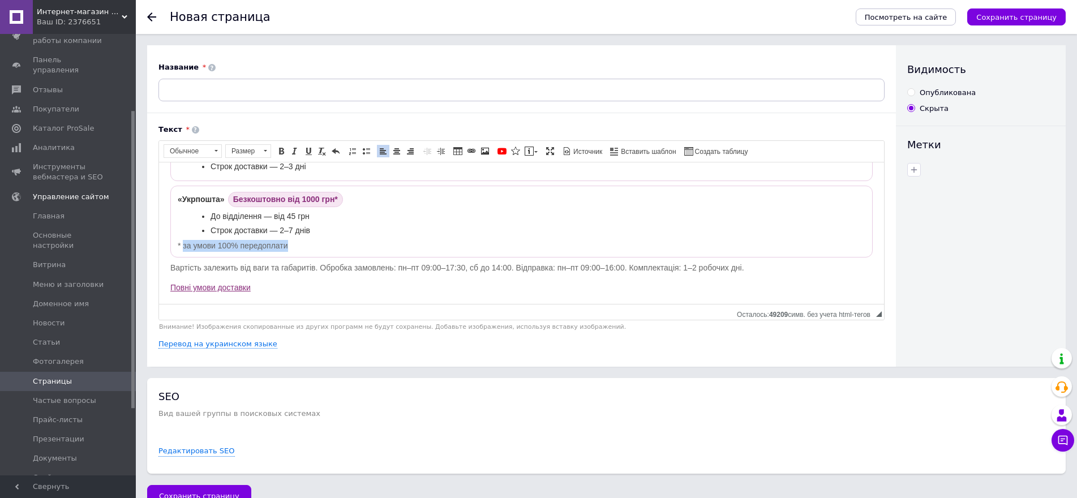
scroll to position [254, 0]
click at [372, 229] on li "Строк доставки — 2–7 днів" at bounding box center [527, 230] width 632 height 12
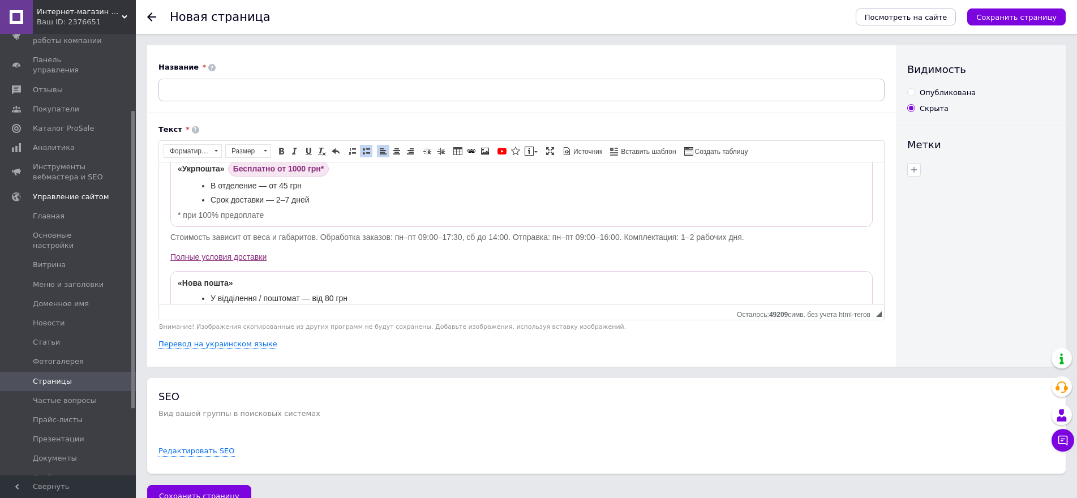
scroll to position [84, 0]
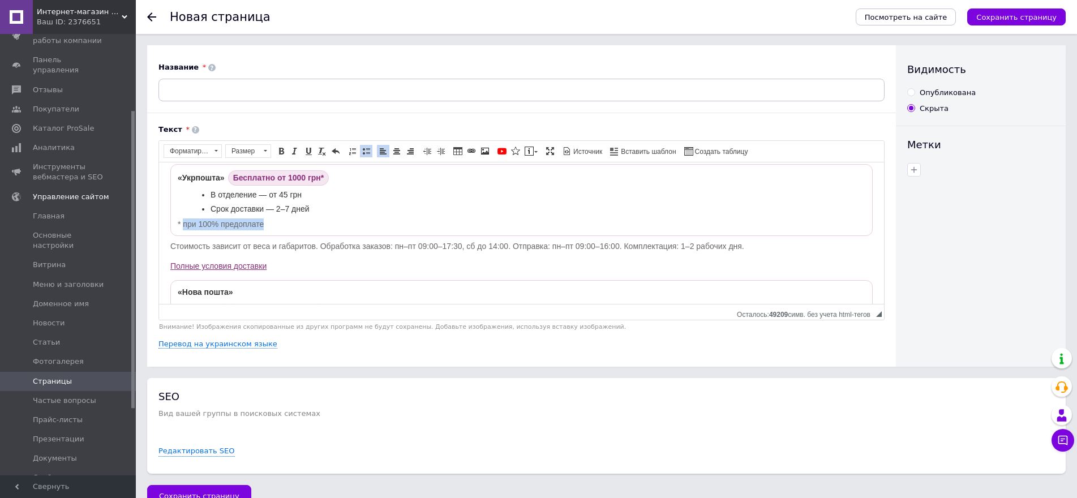
drag, startPoint x: 183, startPoint y: 225, endPoint x: 263, endPoint y: 223, distance: 79.3
click at [263, 223] on p "* при 100% предоплате" at bounding box center [522, 224] width 688 height 12
click at [291, 247] on span "Копировать" at bounding box center [301, 246] width 48 height 14
copy p "при 100% предоплате"
click at [327, 181] on span "Бесплатно от 1000 грн*" at bounding box center [278, 177] width 101 height 15
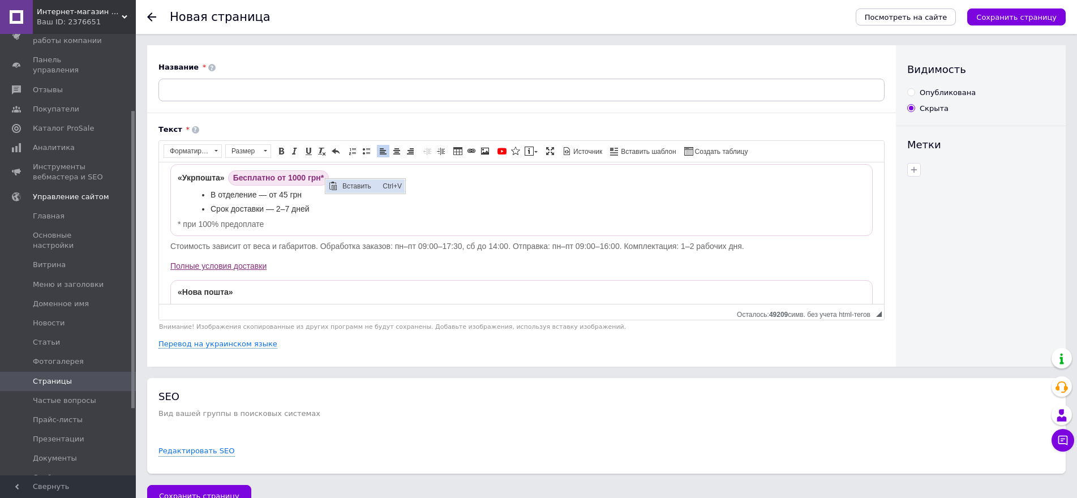
click at [350, 185] on span "Вставить" at bounding box center [360, 186] width 40 height 14
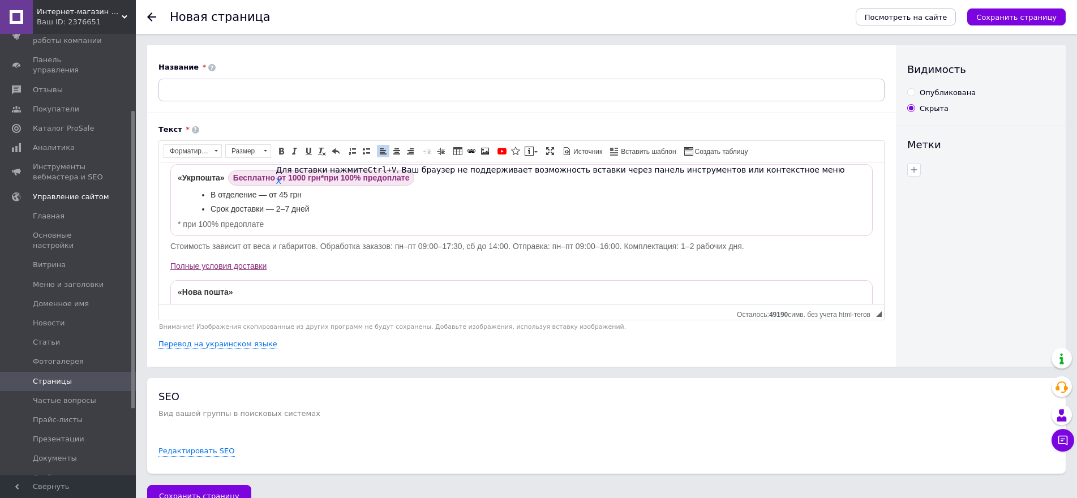
click at [467, 208] on li "Срок доставки — 2–7 дней" at bounding box center [527, 209] width 632 height 12
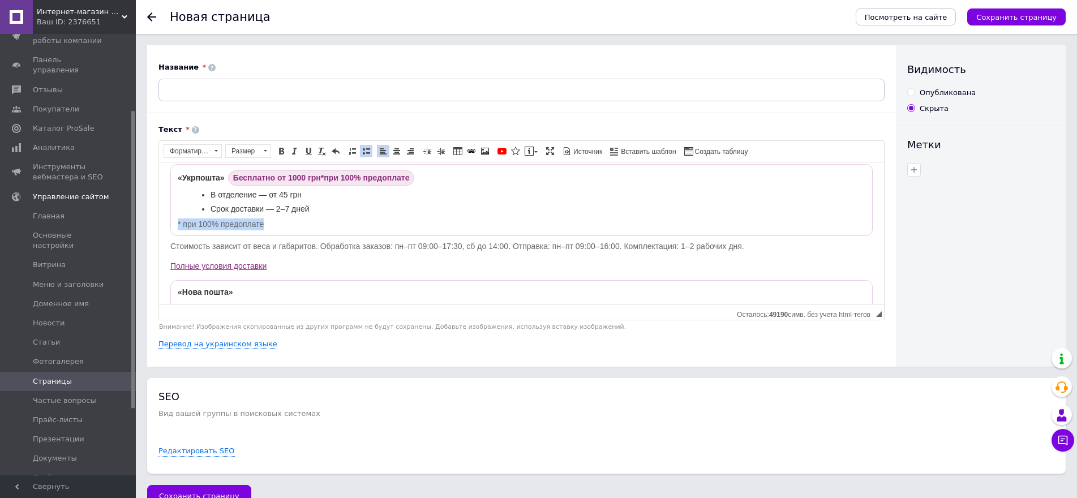
drag, startPoint x: 268, startPoint y: 225, endPoint x: 177, endPoint y: 225, distance: 91.1
click at [177, 225] on div "«Укрпошта» Бесплатно от 1000 грн*при 100% предоплате В отделение — от 45 грн Ср…" at bounding box center [521, 200] width 702 height 72
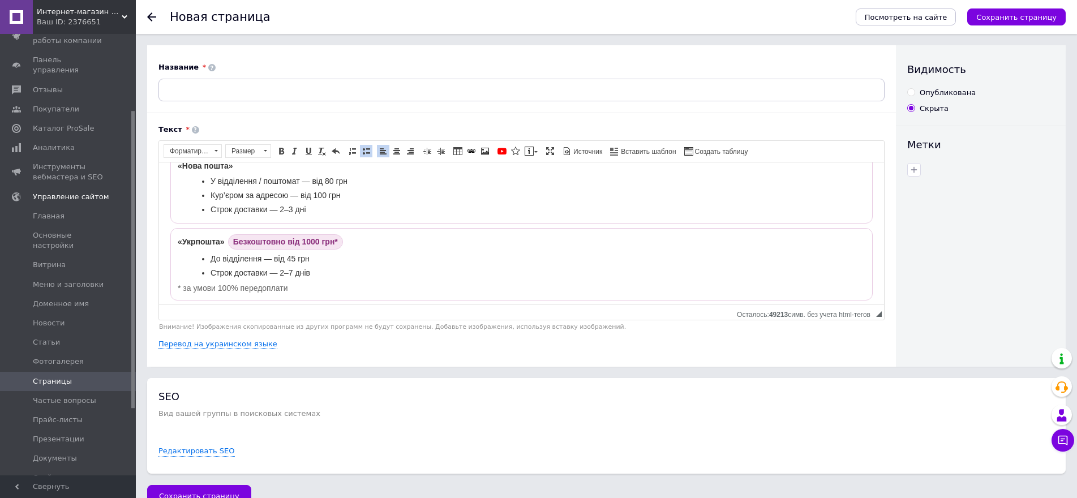
scroll to position [241, 0]
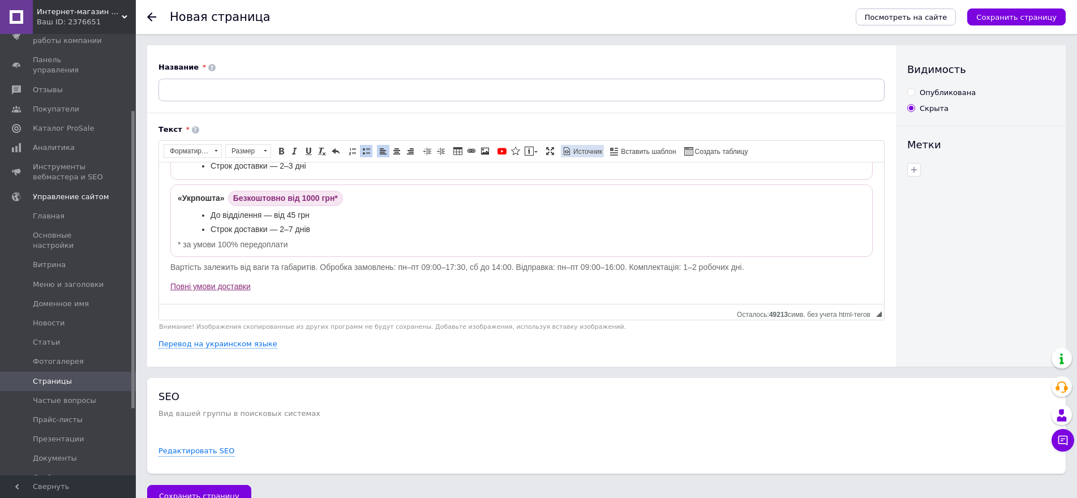
click at [585, 152] on span "Источник" at bounding box center [587, 152] width 31 height 10
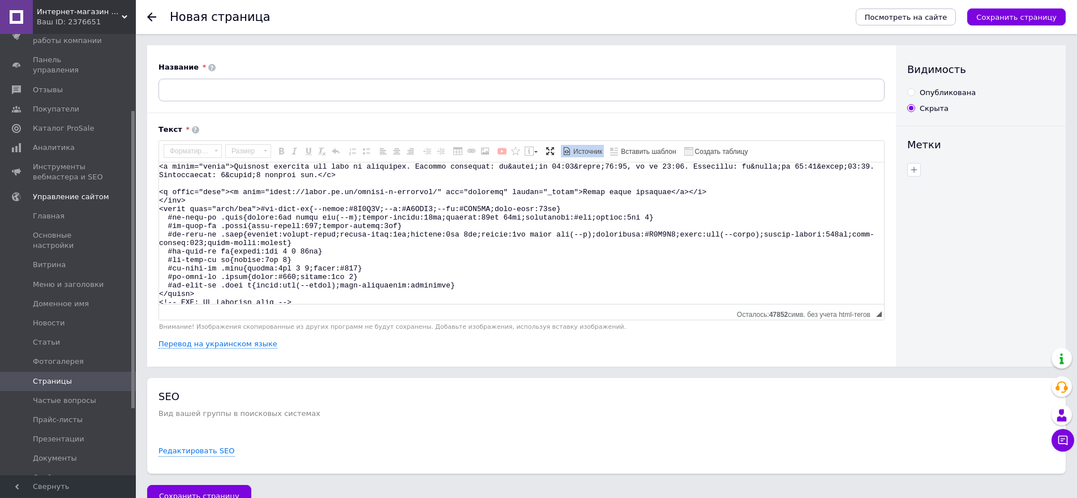
scroll to position [512, 0]
click at [306, 300] on textarea "Визуальный текстовый редактор, 9AE05E5D-01A6-4158-8A1E-7C1647FDC33C" at bounding box center [521, 232] width 725 height 141
paste textarea "<div class="card"> <div class="title">«Укрпошта»</div> <ul class="bulleted"> <l…"
type textarea "<!-- LOREM: IP Dolorsit amet --> <con ad="el-sedd-ei"> <tem incid="utla"> <etd …"
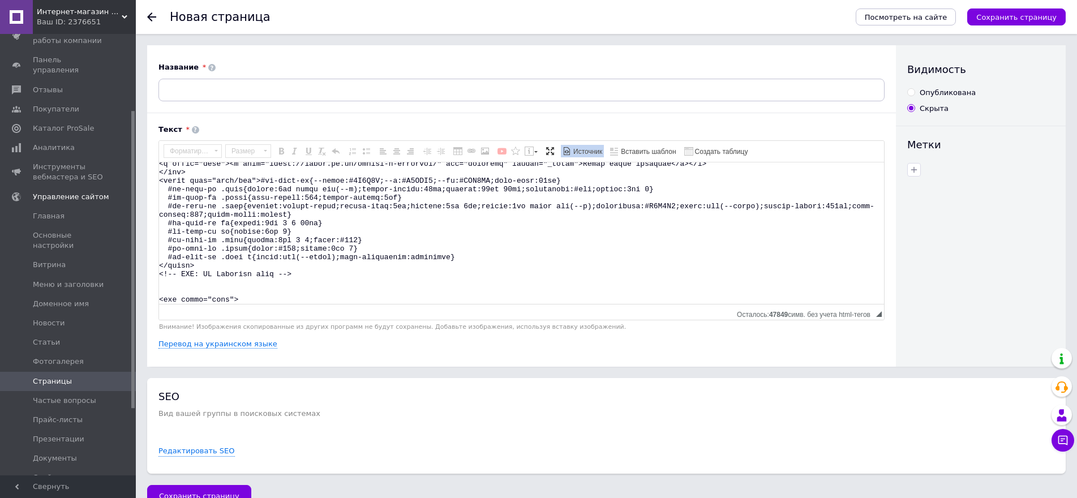
scroll to position [606, 0]
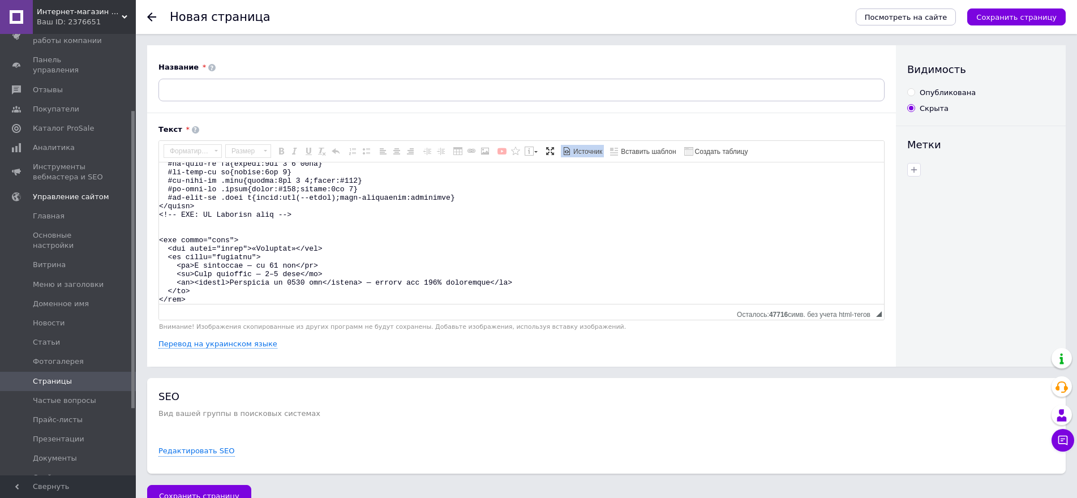
click at [587, 156] on span "Источник" at bounding box center [587, 152] width 31 height 10
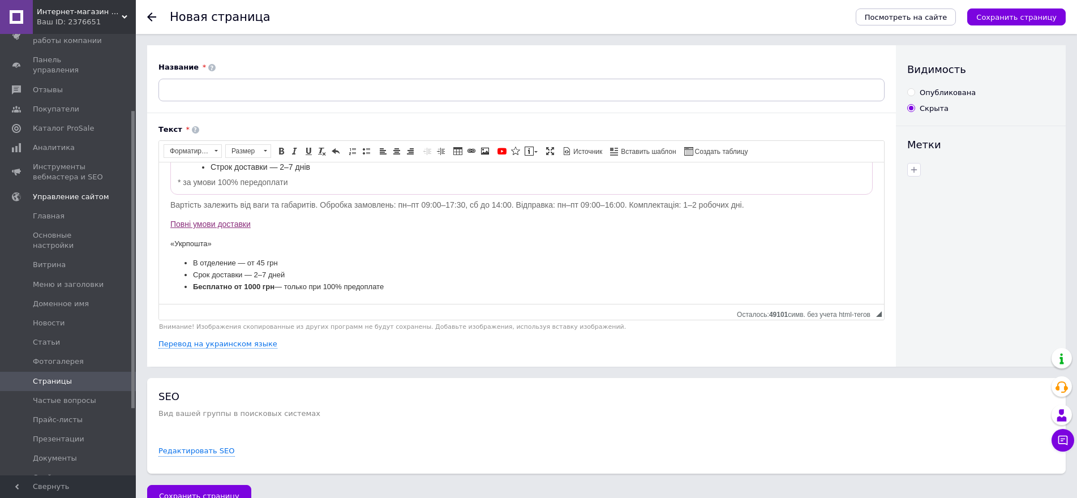
scroll to position [23, 0]
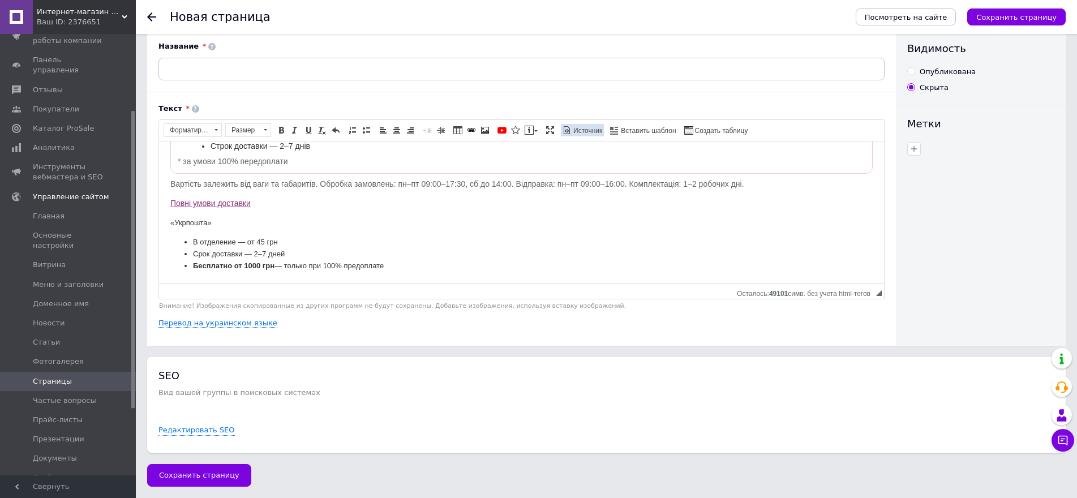
click at [586, 131] on span "Источник" at bounding box center [587, 131] width 31 height 10
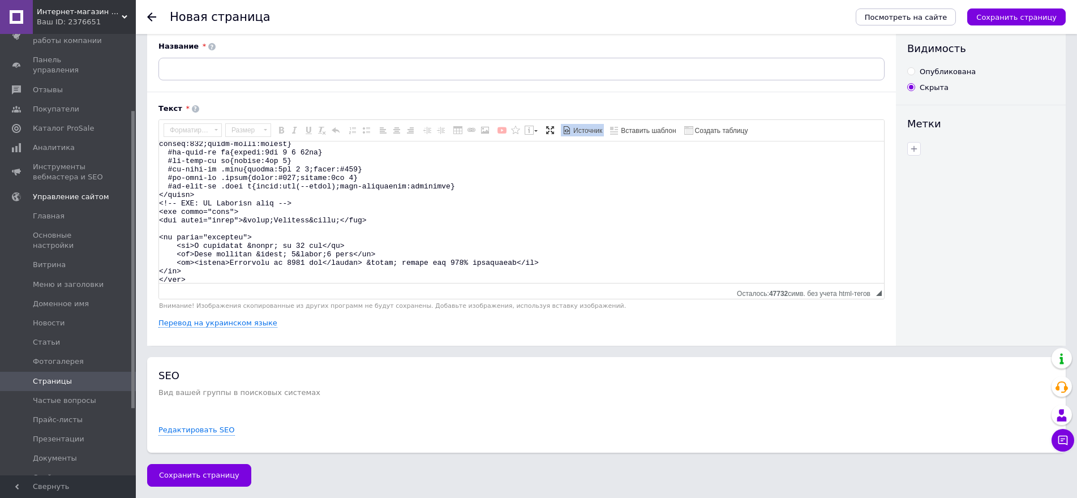
scroll to position [597, 0]
click at [220, 272] on textarea "Визуальный текстовый редактор, 9AE05E5D-01A6-4158-8A1E-7C1647FDC33C" at bounding box center [521, 211] width 725 height 141
drag, startPoint x: 220, startPoint y: 272, endPoint x: 193, endPoint y: 272, distance: 27.2
click at [193, 272] on textarea "Визуальный текстовый редактор, 9AE05E5D-01A6-4158-8A1E-7C1647FDC33C" at bounding box center [521, 211] width 725 height 141
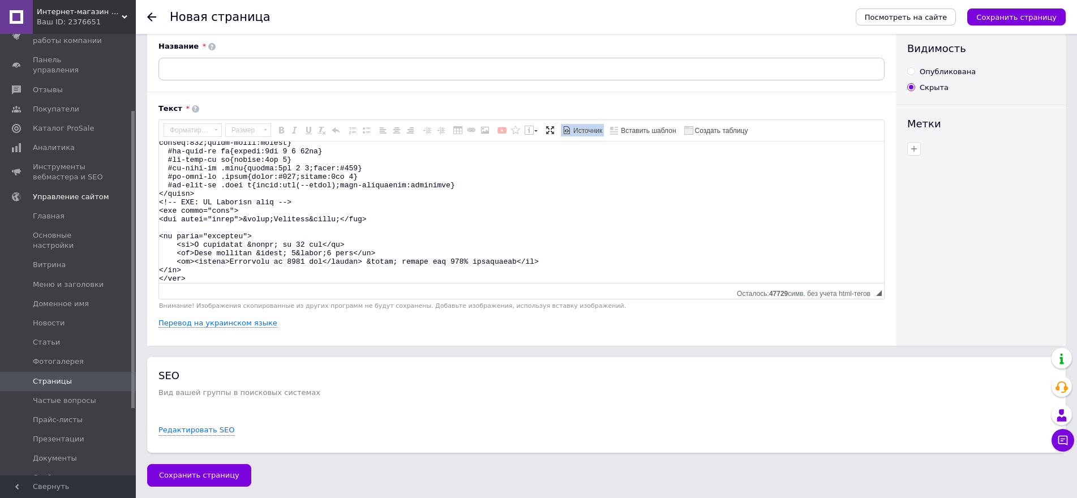
paste textarea "/* красиві маркери в блоках доставки */ #kp-ship-ua ul, #kp-ship-ru ul { list-s…"
type textarea "<!-- LOREM: IP Dolorsit amet --> <con ad="el-sedd-ei"> <tem incid="utla"> <etd …"
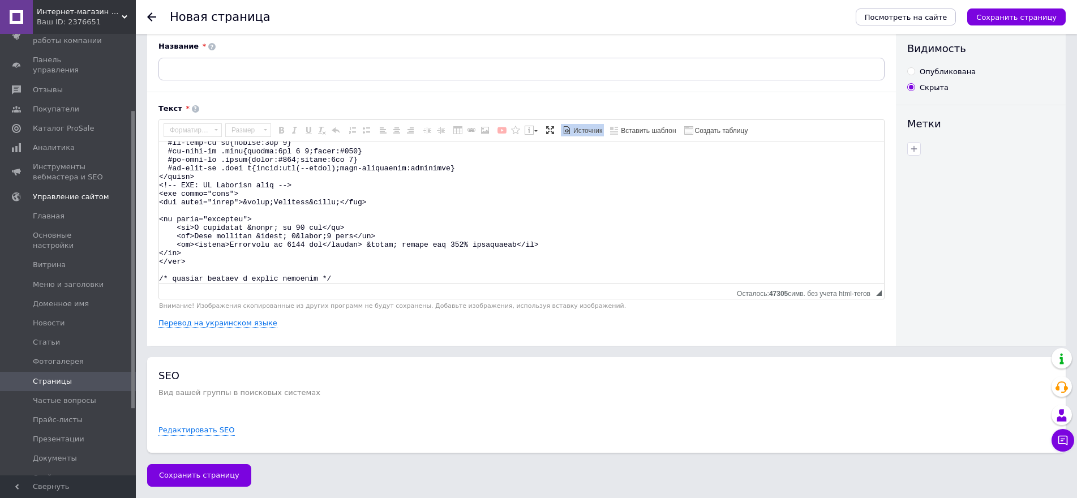
scroll to position [665, 0]
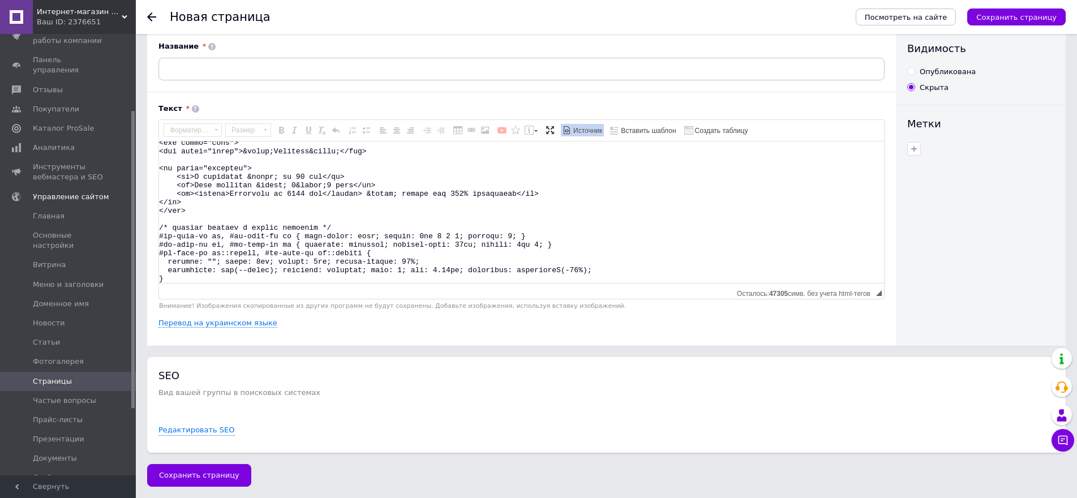
click at [585, 131] on span "Источник" at bounding box center [587, 131] width 31 height 10
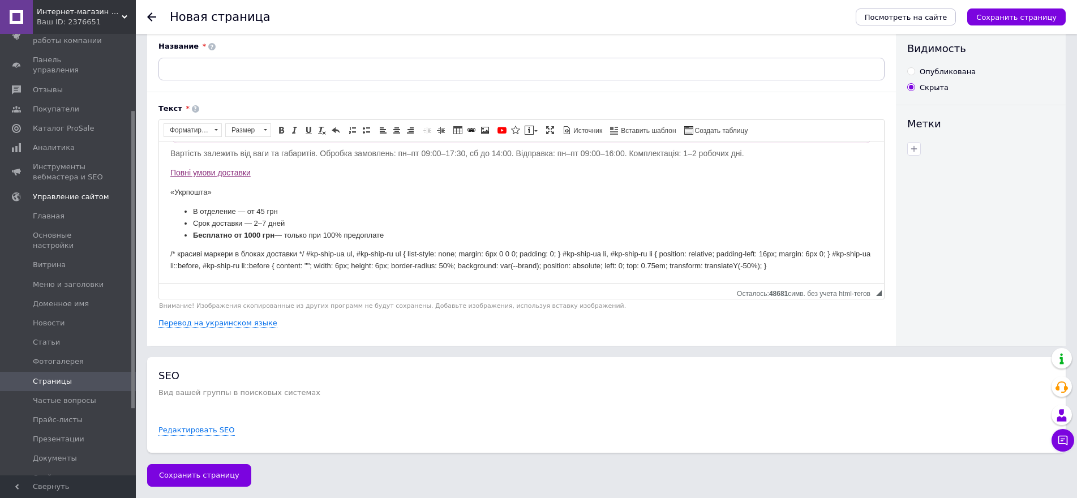
scroll to position [334, 0]
click at [590, 131] on span "Источник" at bounding box center [587, 131] width 31 height 10
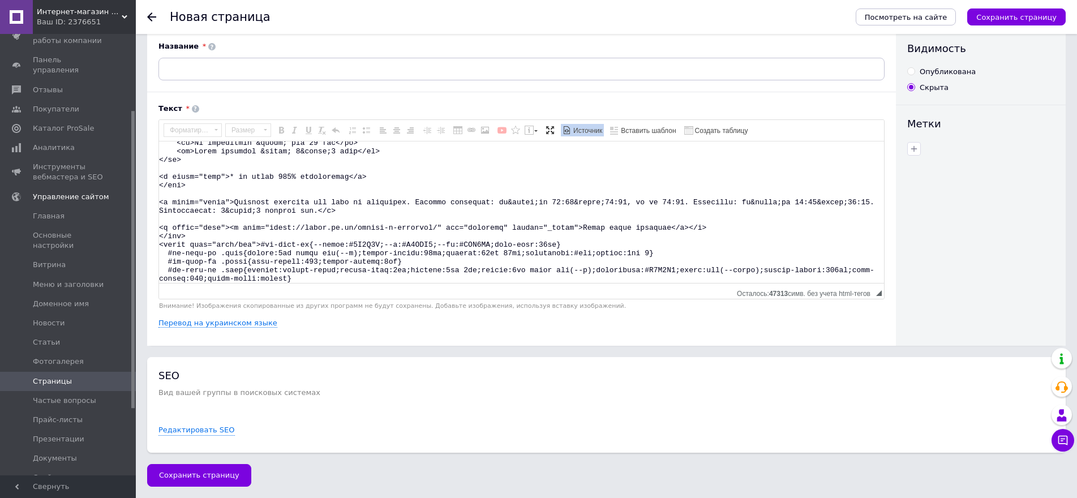
scroll to position [614, 0]
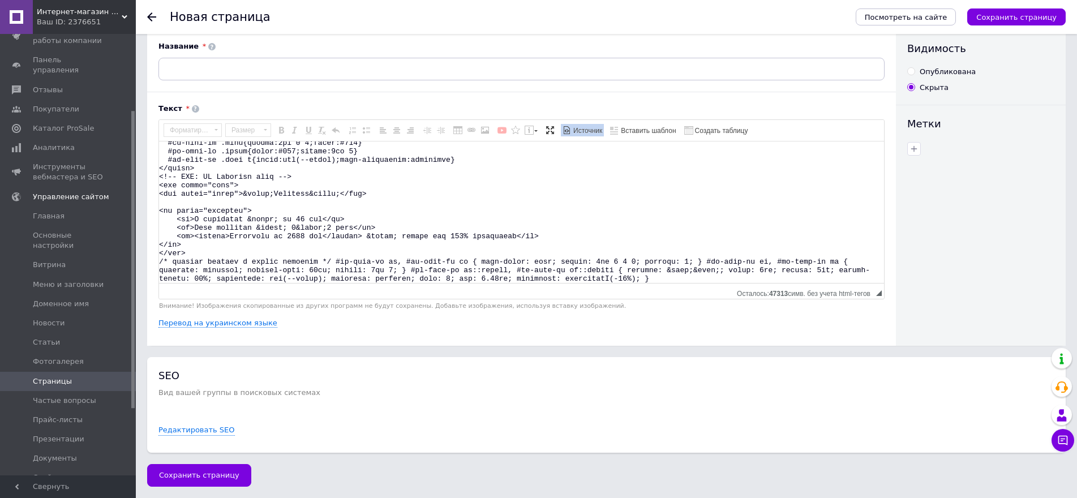
click at [659, 278] on textarea "Визуальный текстовый редактор, 9AE05E5D-01A6-4158-8A1E-7C1647FDC33C" at bounding box center [521, 211] width 725 height 141
paste textarea "<!-- LOREM: IP Dolorsi amet --> <con ad="el-sed-do"> <ei tempo="inci"> <ut><l>E…"
type textarea "<!-- LOREM: IP Dolorsit amet --> <con ad="el-sedd-ei"> <tem incid="utla"> <etd …"
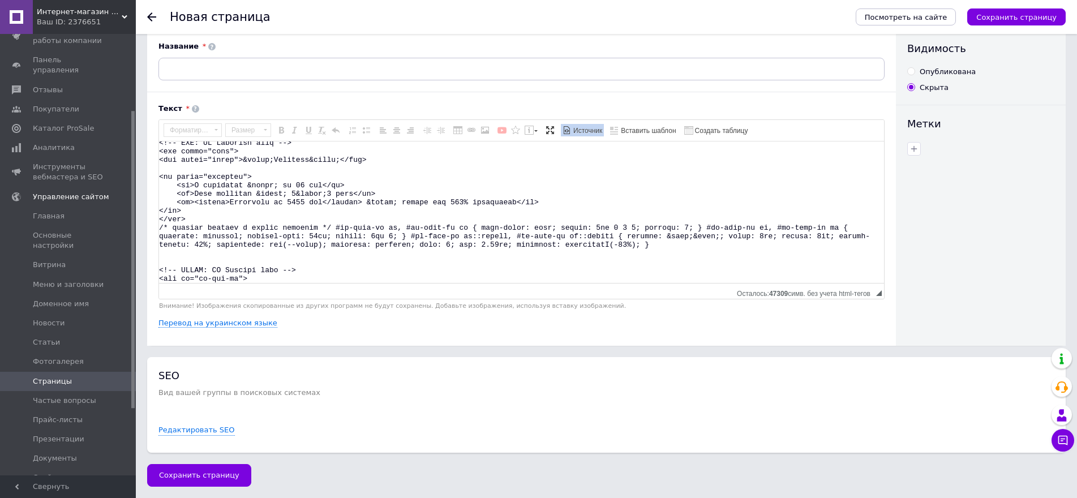
scroll to position [809, 0]
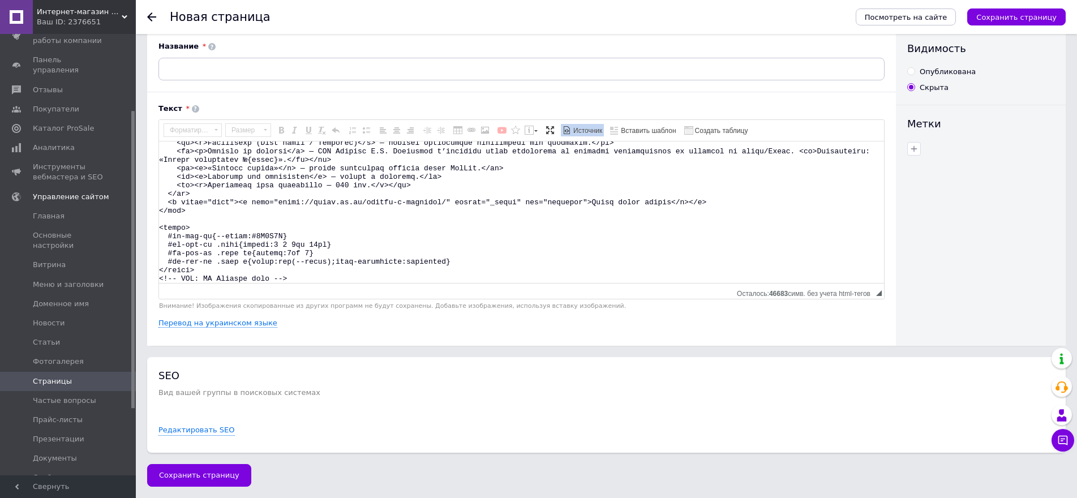
click at [592, 131] on span "Источник" at bounding box center [587, 131] width 31 height 10
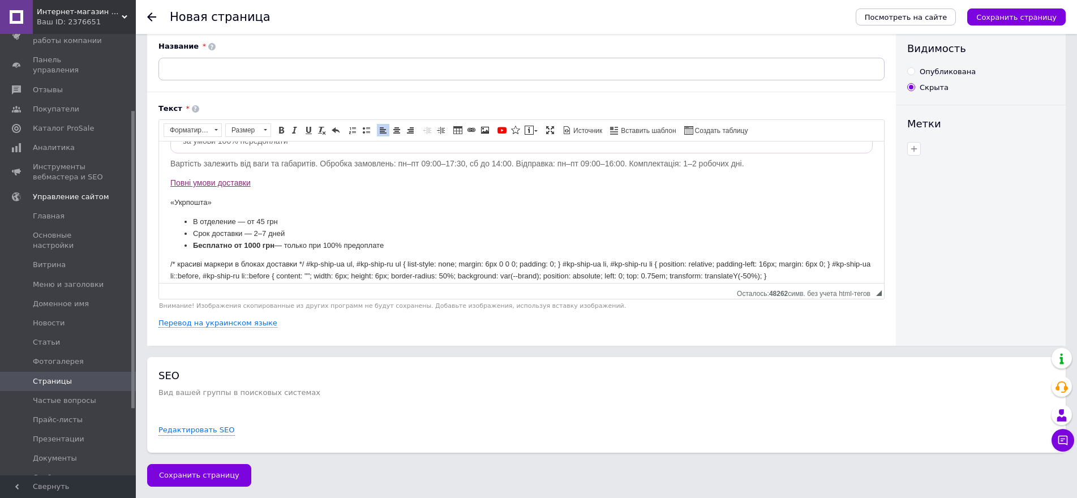
scroll to position [429, 0]
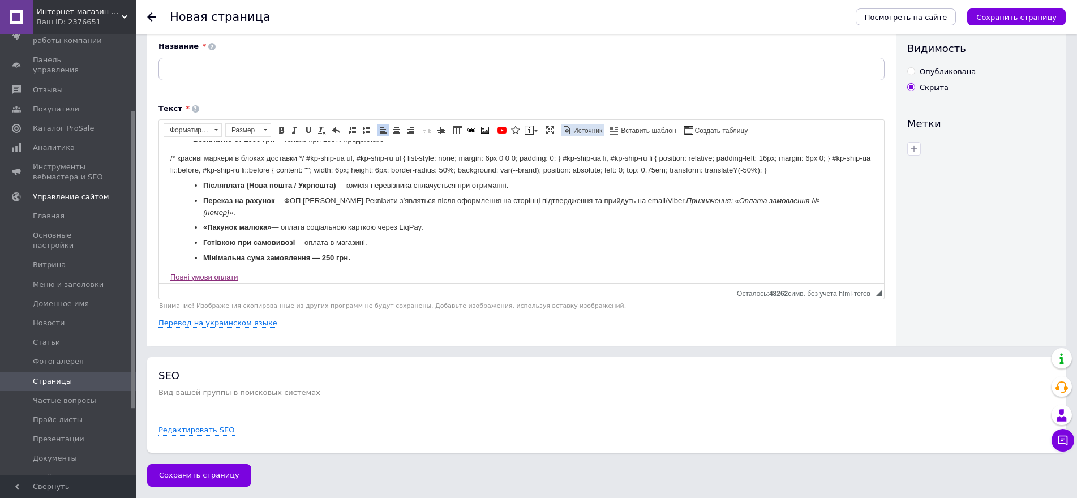
click at [583, 130] on span "Источник" at bounding box center [587, 131] width 31 height 10
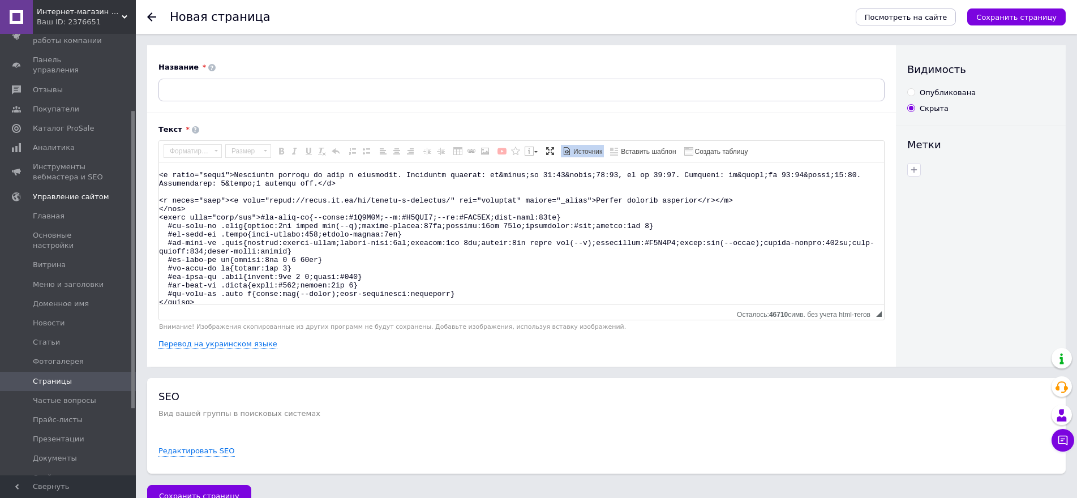
scroll to position [226, 0]
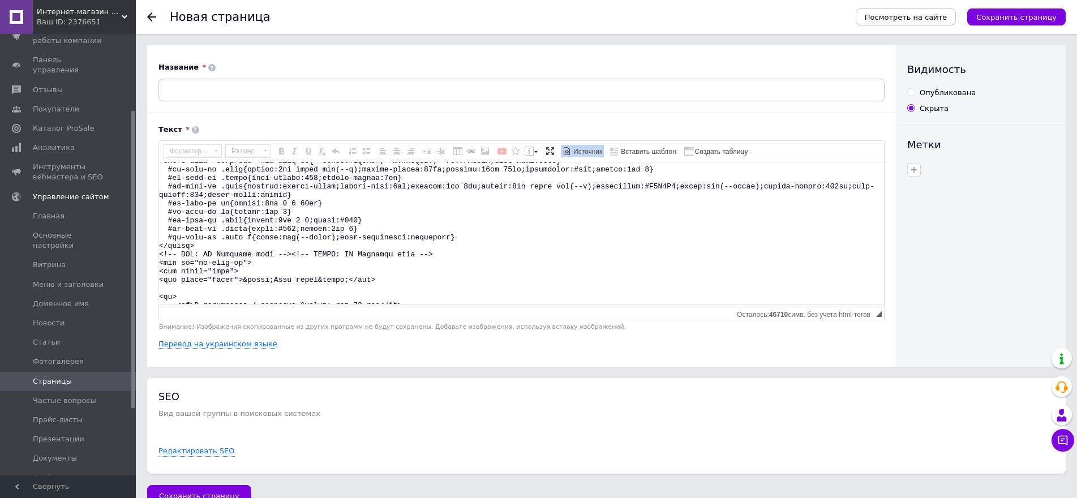
click at [457, 238] on textarea "Визуальный текстовый редактор, 9AE05E5D-01A6-4158-8A1E-7C1647FDC33C" at bounding box center [521, 232] width 725 height 141
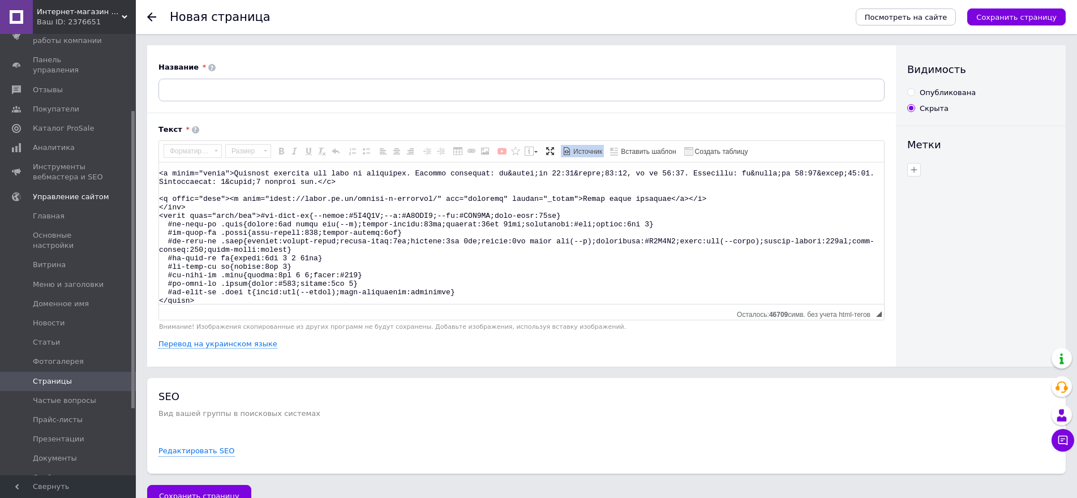
scroll to position [531, 0]
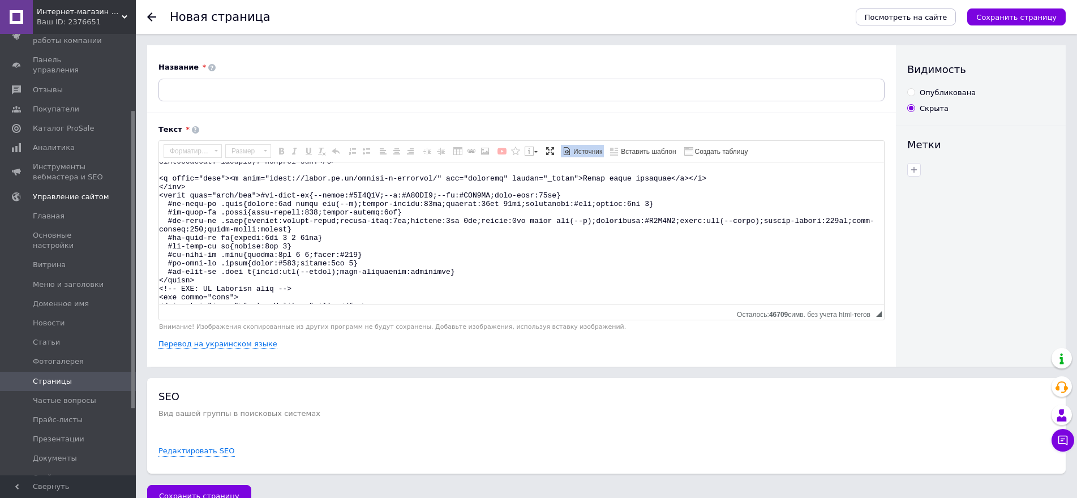
click at [463, 275] on textarea "Визуальный текстовый редактор, 9AE05E5D-01A6-4158-8A1E-7C1647FDC33C" at bounding box center [521, 232] width 725 height 141
paste textarea "/* красиві маркери в блоках доставки */ #kp-ship-ua ul, #kp-ship-ru ul { list-s…"
type textarea "<!-- LOREM: IP Dolorsit amet --> <con ad="el-sedd-ei"> <tem incid="utla"> <etd …"
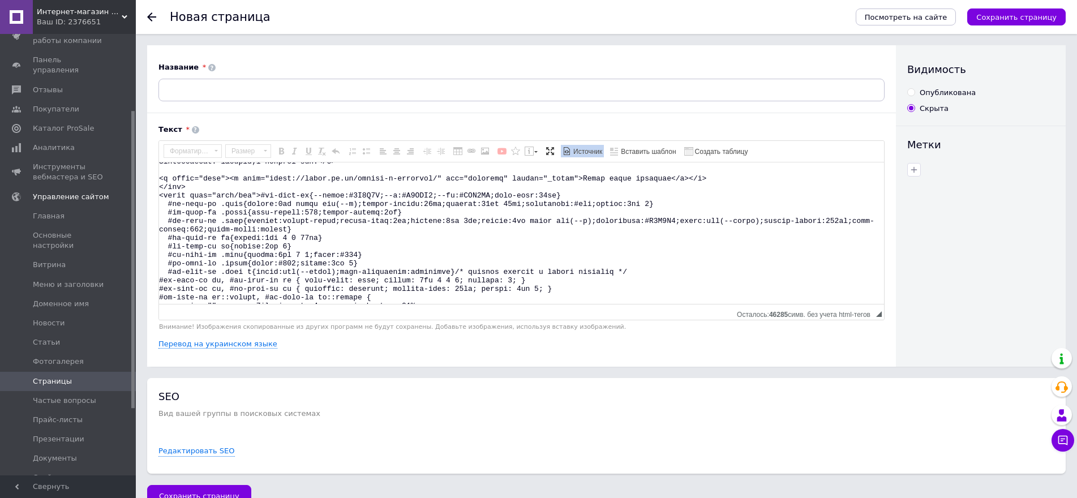
scroll to position [696, 0]
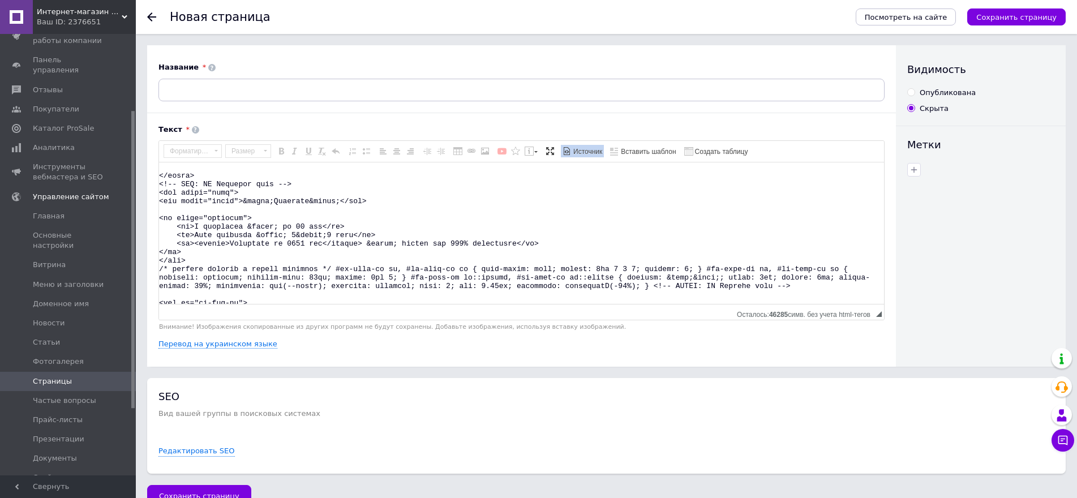
click at [579, 152] on span "Источник" at bounding box center [587, 152] width 31 height 10
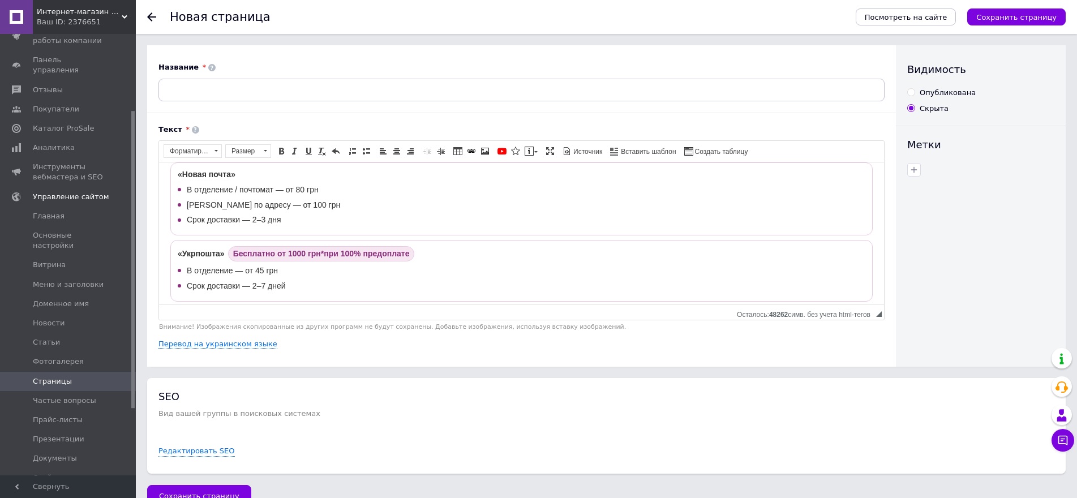
scroll to position [0, 0]
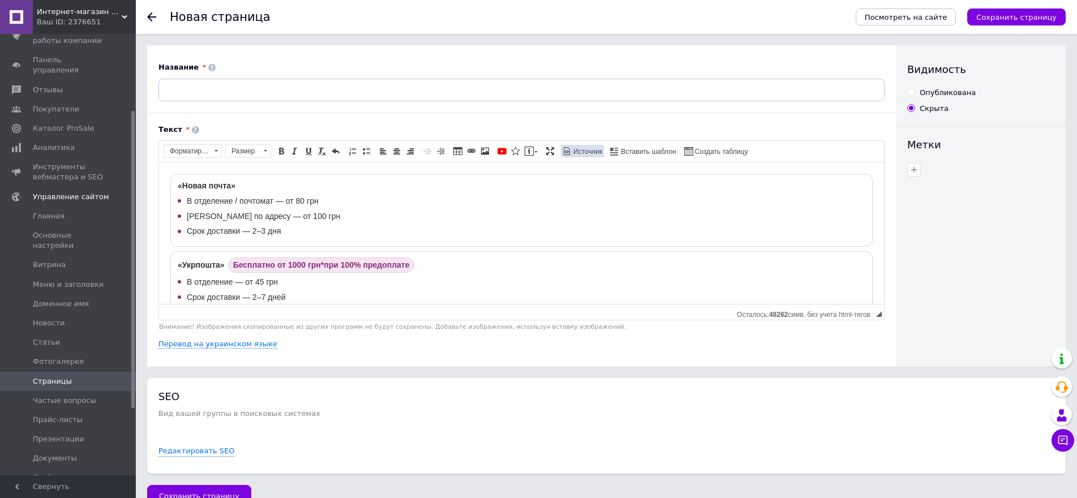
click at [586, 153] on span "Источник" at bounding box center [587, 152] width 31 height 10
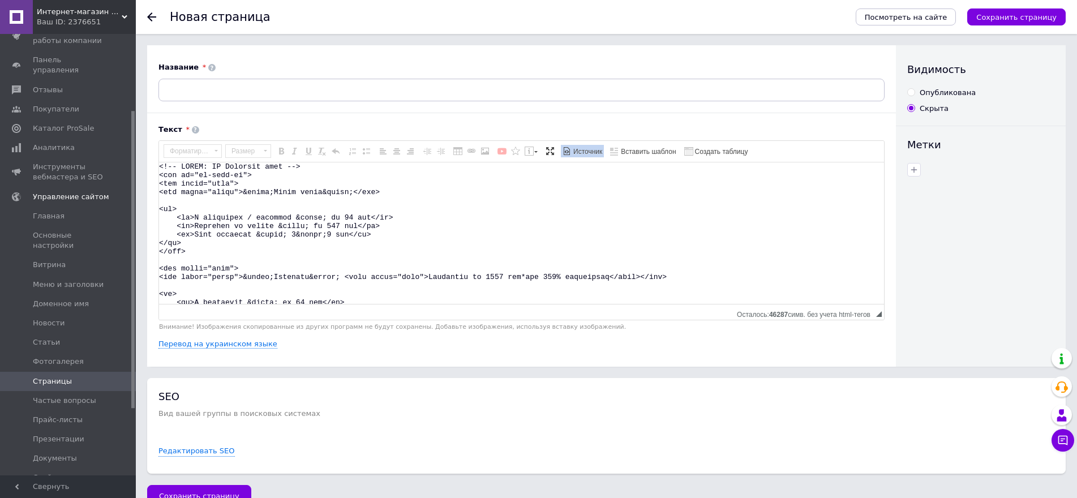
drag, startPoint x: 355, startPoint y: 294, endPoint x: 158, endPoint y: 152, distance: 243.2
click at [158, 152] on div "Название Текст «Новая почта» В отделение / почтомат — от 80 грн Курьером по адр…" at bounding box center [521, 205] width 749 height 321
type textarea "<!-- END: UA Payment mini -->"
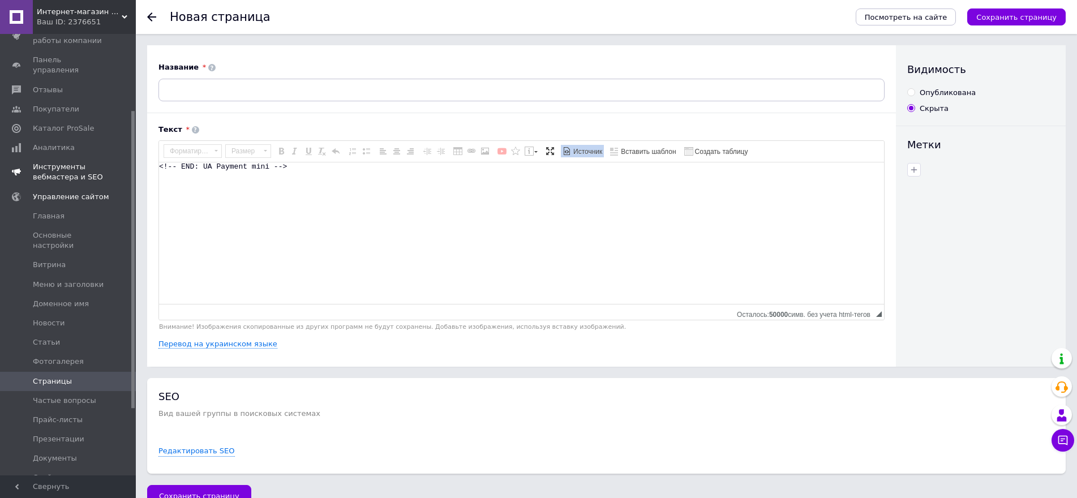
drag, startPoint x: 301, startPoint y: 183, endPoint x: 15, endPoint y: 164, distance: 286.4
click at [15, 164] on div "Интернет-магазин детских товаров "Кузя" Ваш ID: 2376651 Сайт Интернет-магазин д…" at bounding box center [538, 259] width 1077 height 519
paste textarea "<!-- LOREM: IP Dolorsit amet --> <con ad="el-sedd-ei"> <tem incid="utla"> <etd …"
type textarea "<!-- LOREM: IP Dolorsit amet --> <con ad="el-sedd-ei"> <tem incid="utla"> <etd …"
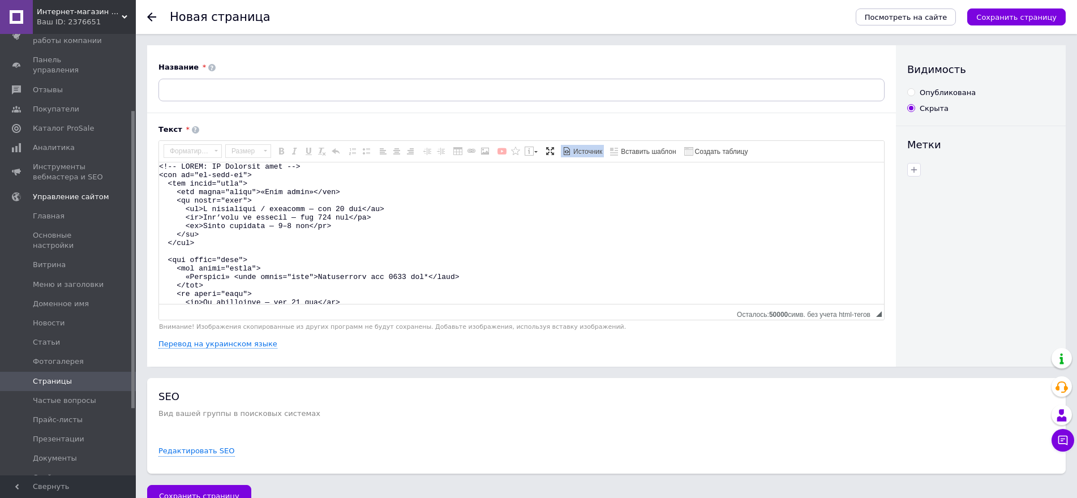
scroll to position [224, 0]
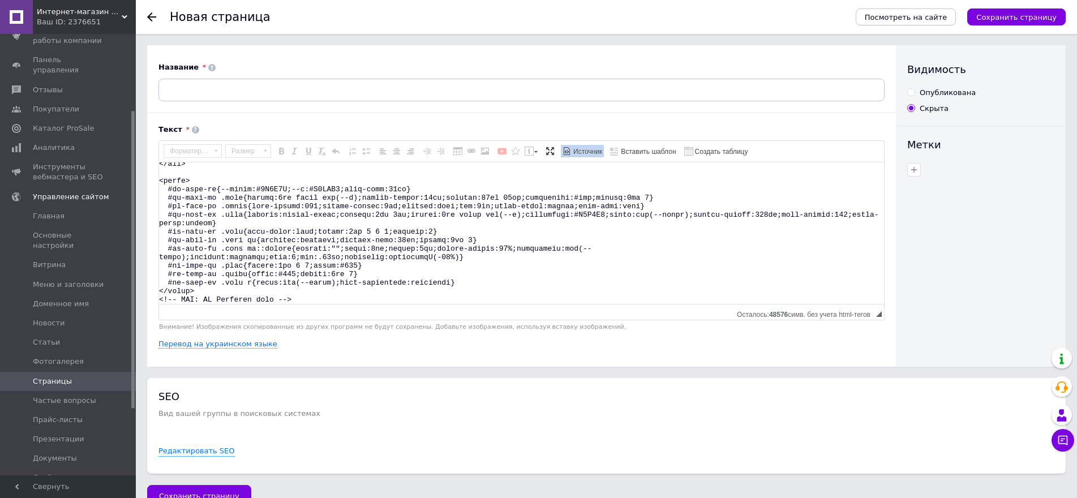
click at [592, 155] on span "Источник" at bounding box center [587, 152] width 31 height 10
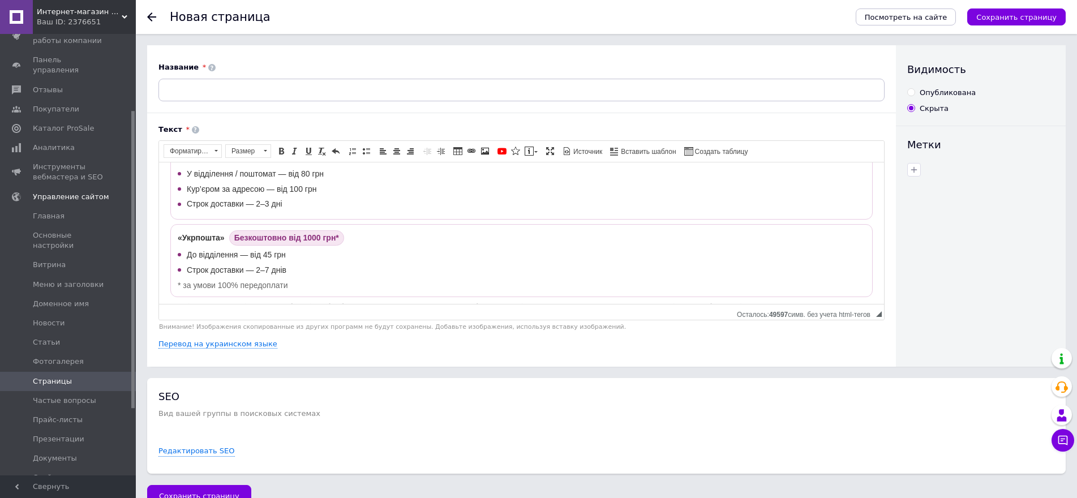
scroll to position [0, 0]
